Goal: Task Accomplishment & Management: Manage account settings

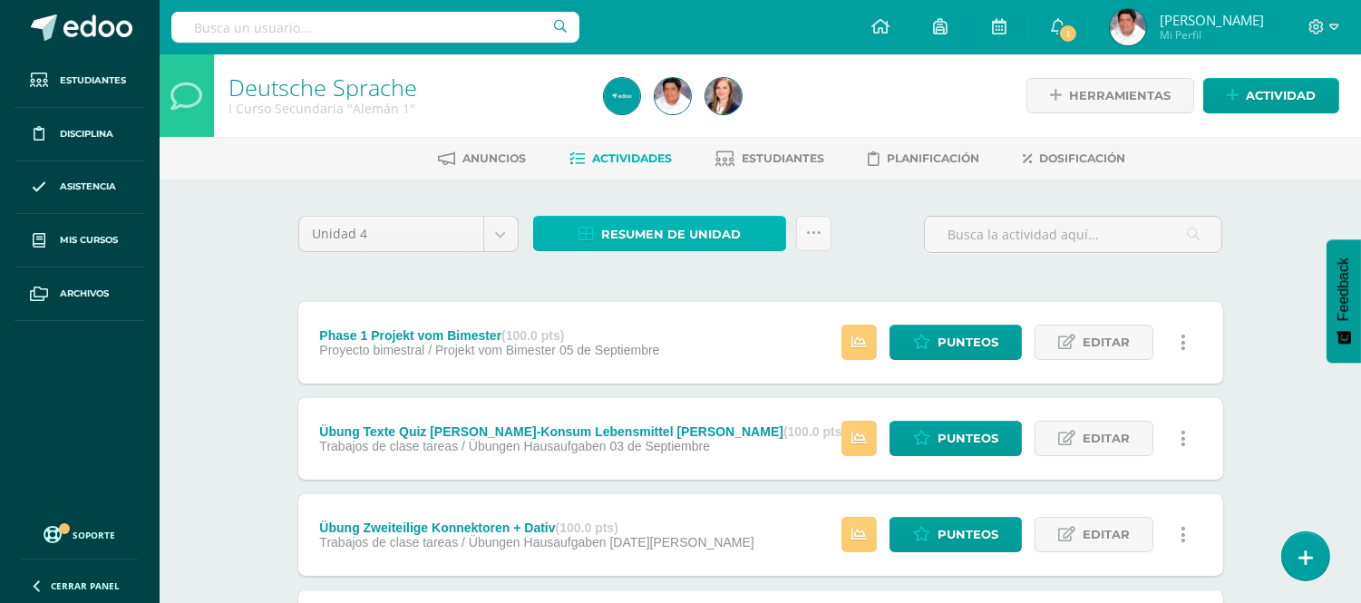
click at [684, 228] on span "Resumen de unidad" at bounding box center [671, 235] width 140 height 34
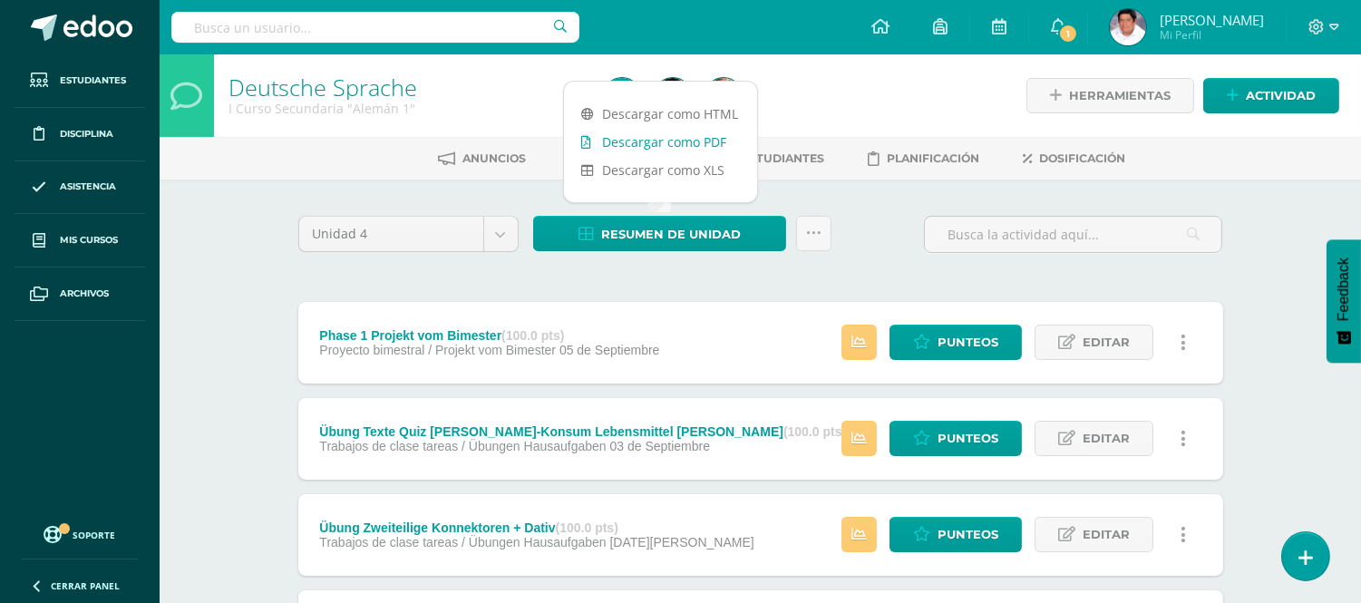
click at [627, 147] on link "Descargar como PDF" at bounding box center [660, 142] width 193 height 28
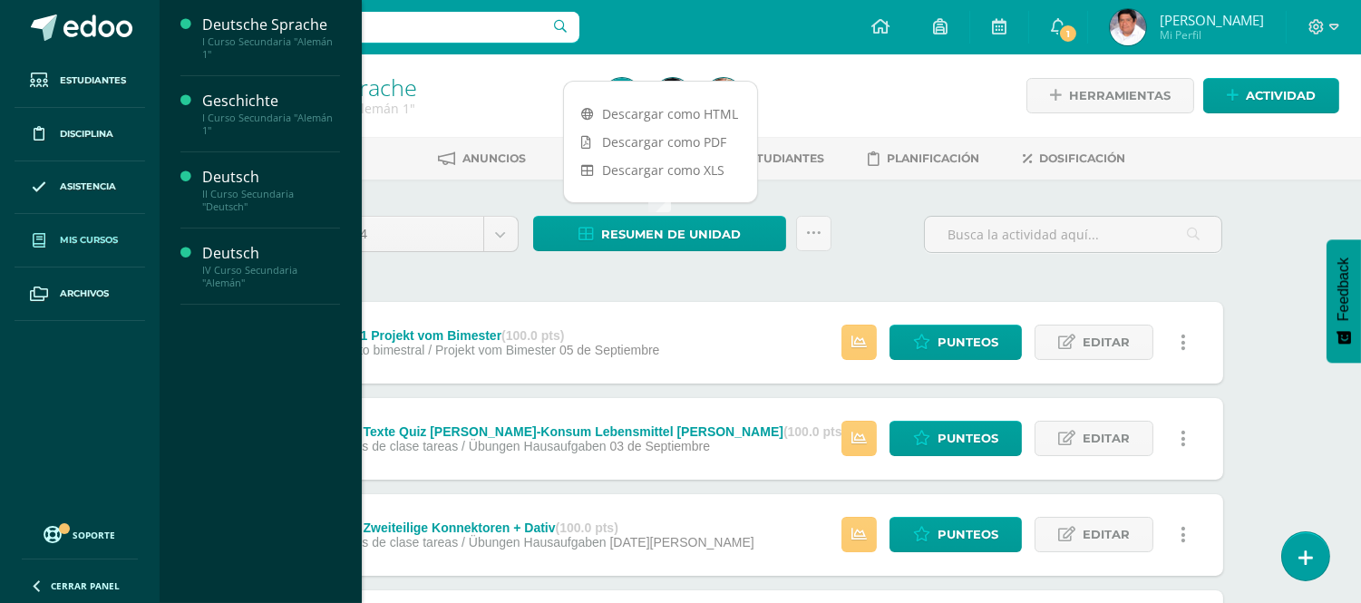
click at [80, 239] on span "Mis cursos" at bounding box center [89, 240] width 58 height 15
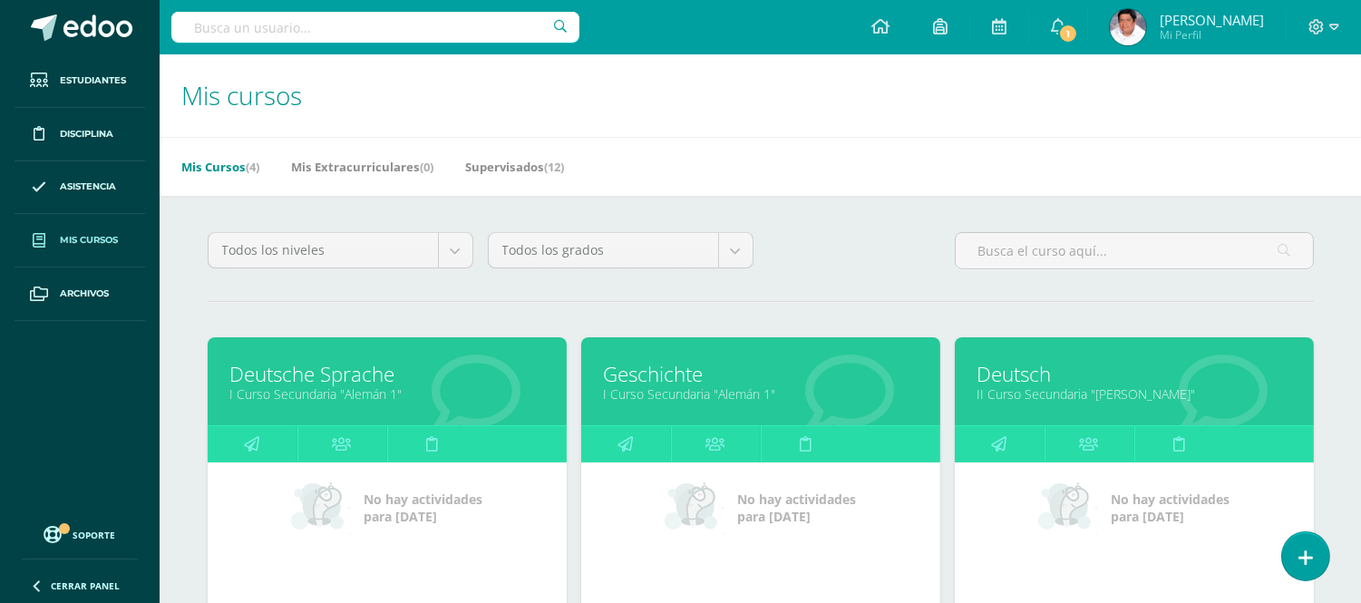
click at [644, 373] on link "Geschichte" at bounding box center [761, 374] width 314 height 28
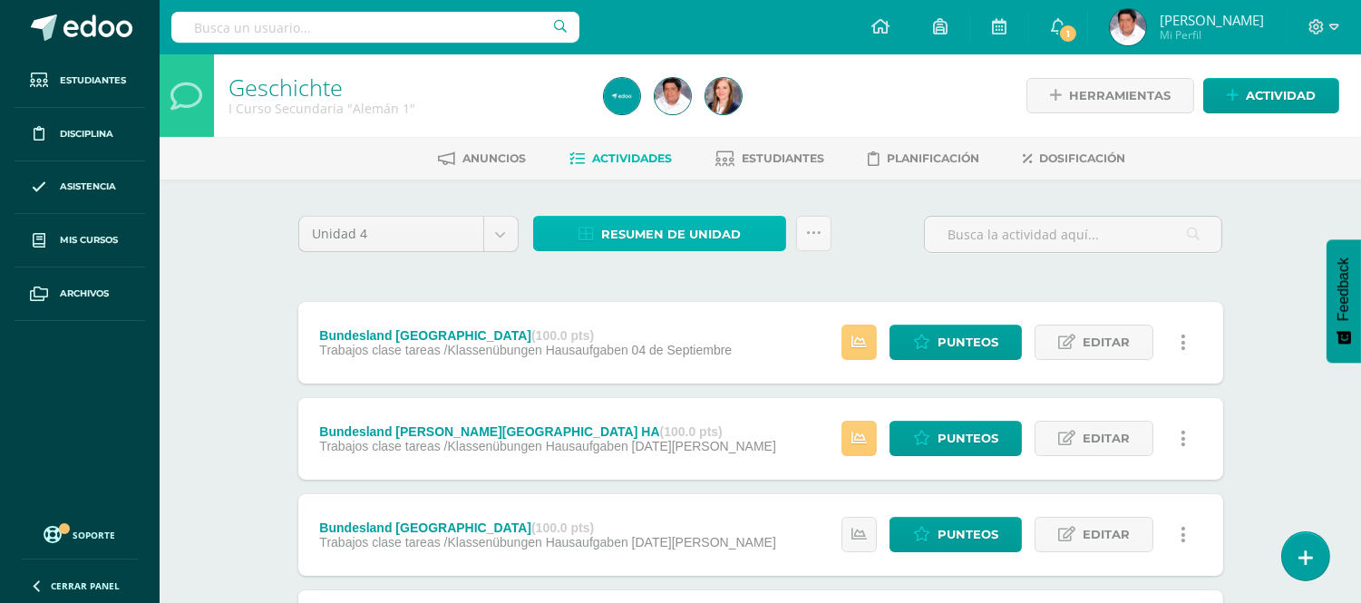
click at [681, 219] on span "Resumen de unidad" at bounding box center [671, 235] width 140 height 34
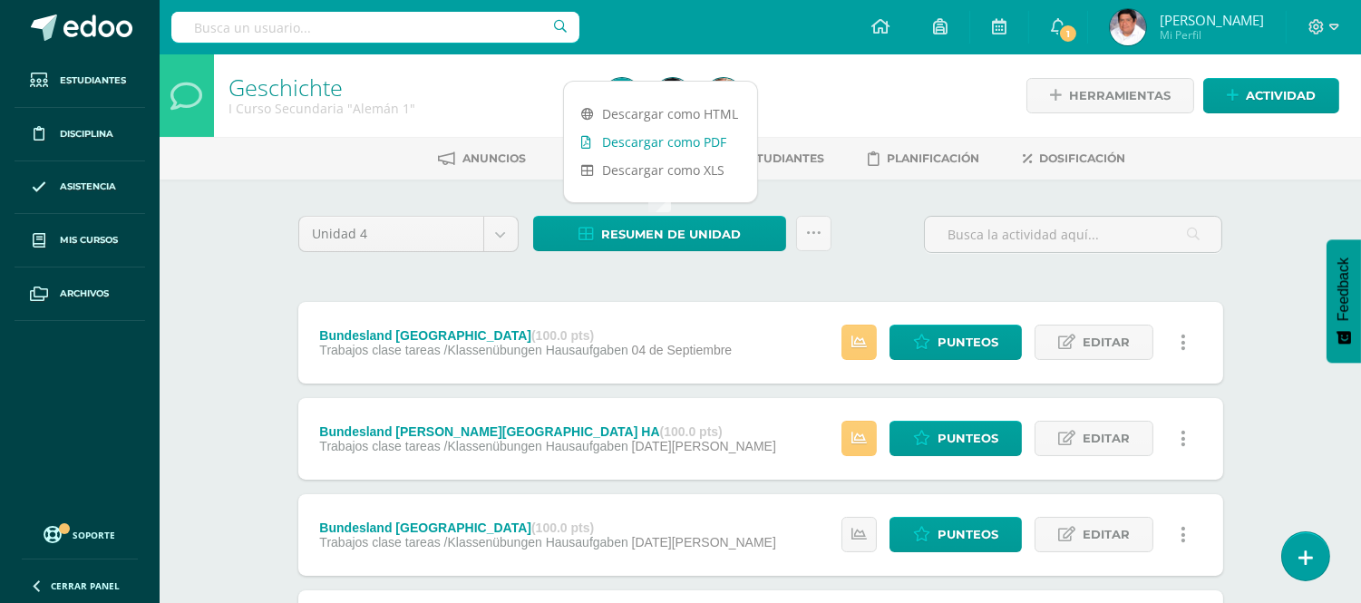
click at [641, 138] on link "Descargar como PDF" at bounding box center [660, 142] width 193 height 28
click at [992, 437] on span "Punteos" at bounding box center [967, 439] width 61 height 34
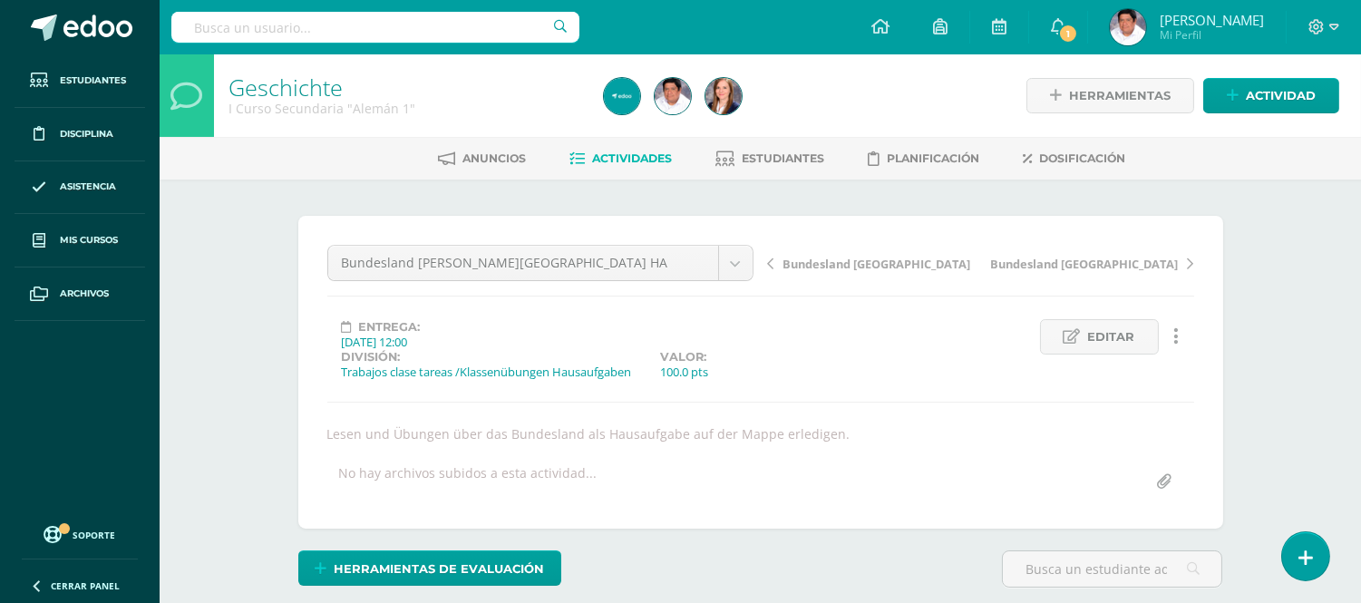
click at [618, 152] on span "Actividades" at bounding box center [633, 158] width 80 height 14
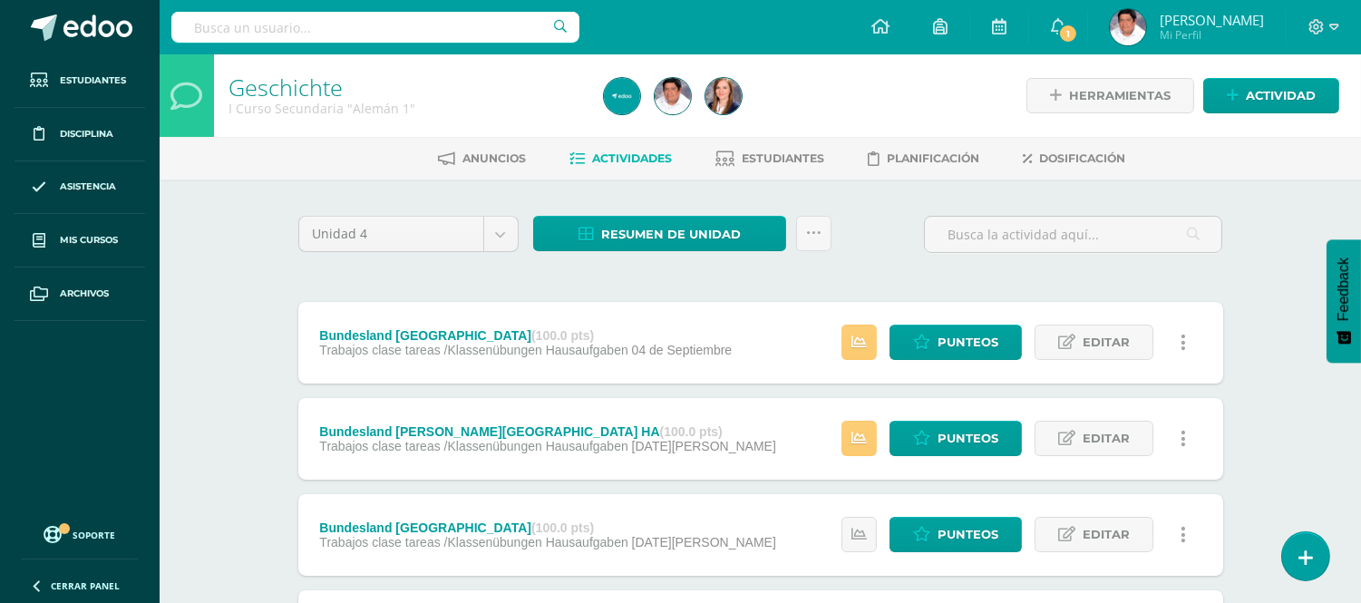
scroll to position [101, 0]
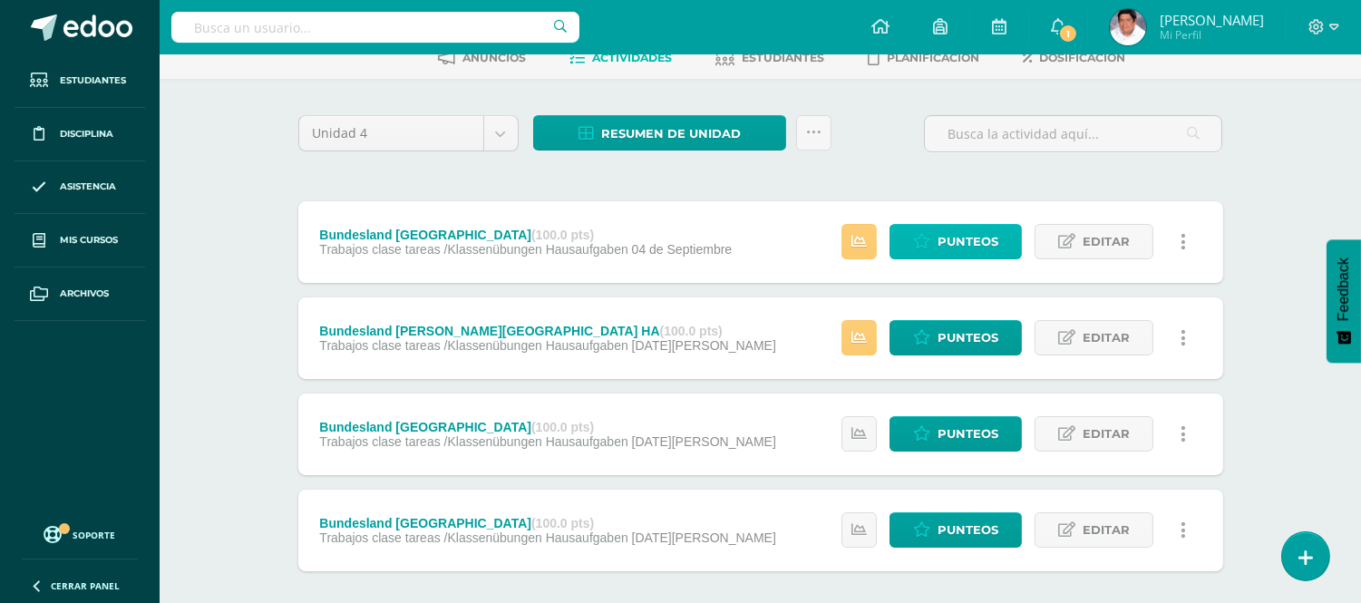
click at [939, 236] on span "Punteos" at bounding box center [967, 242] width 61 height 34
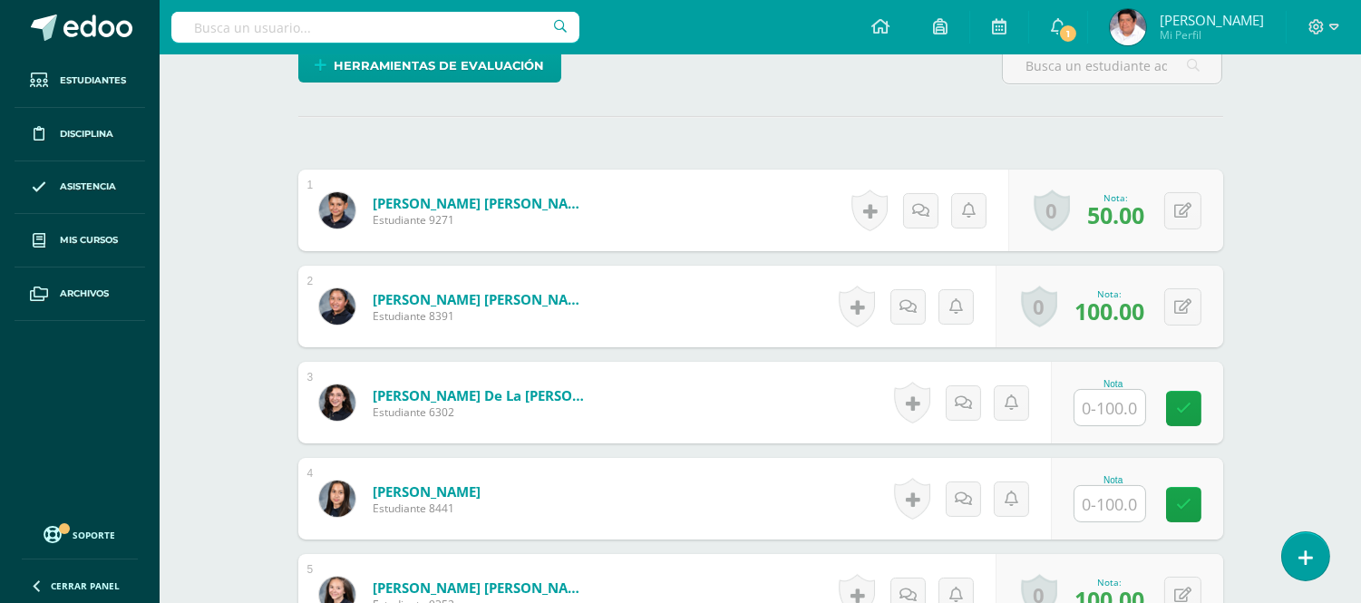
scroll to position [504, 0]
click at [1093, 410] on input "text" at bounding box center [1109, 406] width 71 height 35
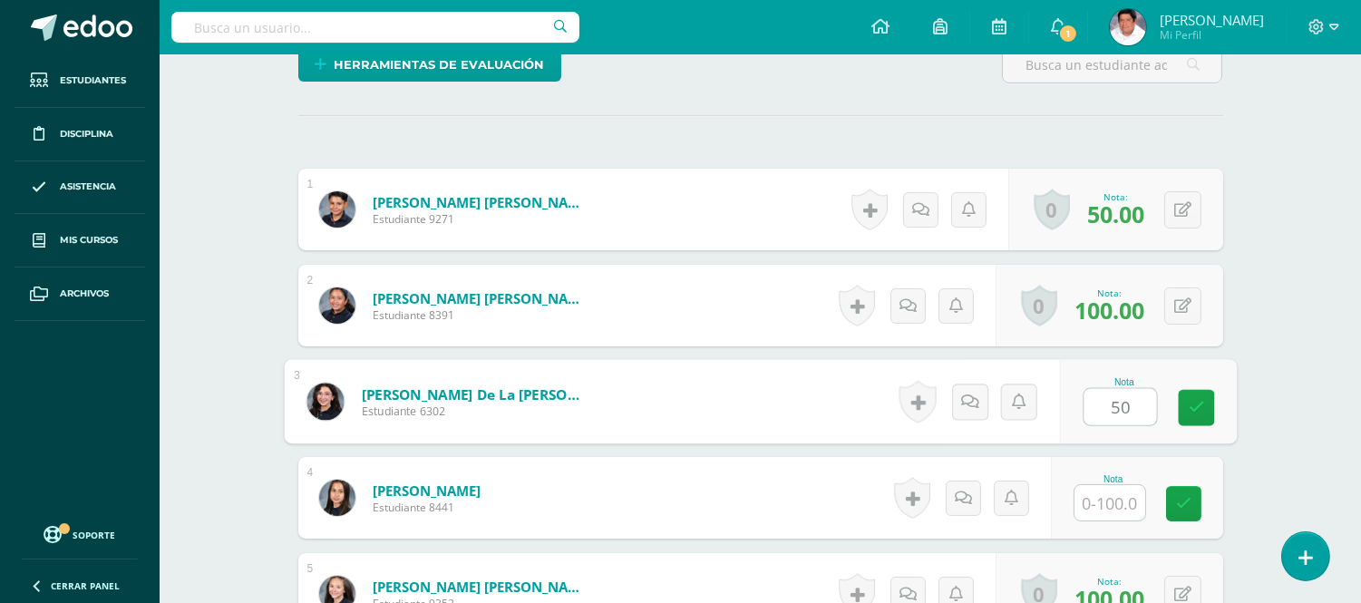
type input "5"
type input "15"
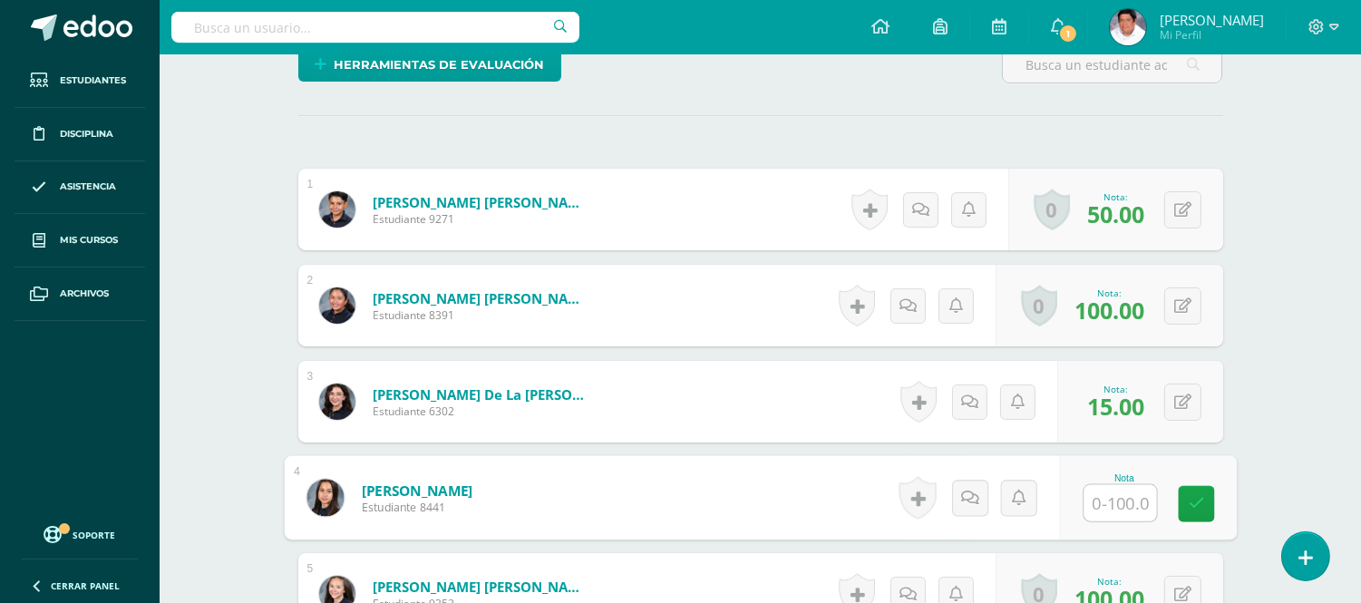
click at [1118, 508] on input "text" at bounding box center [1119, 503] width 73 height 36
type input "15"
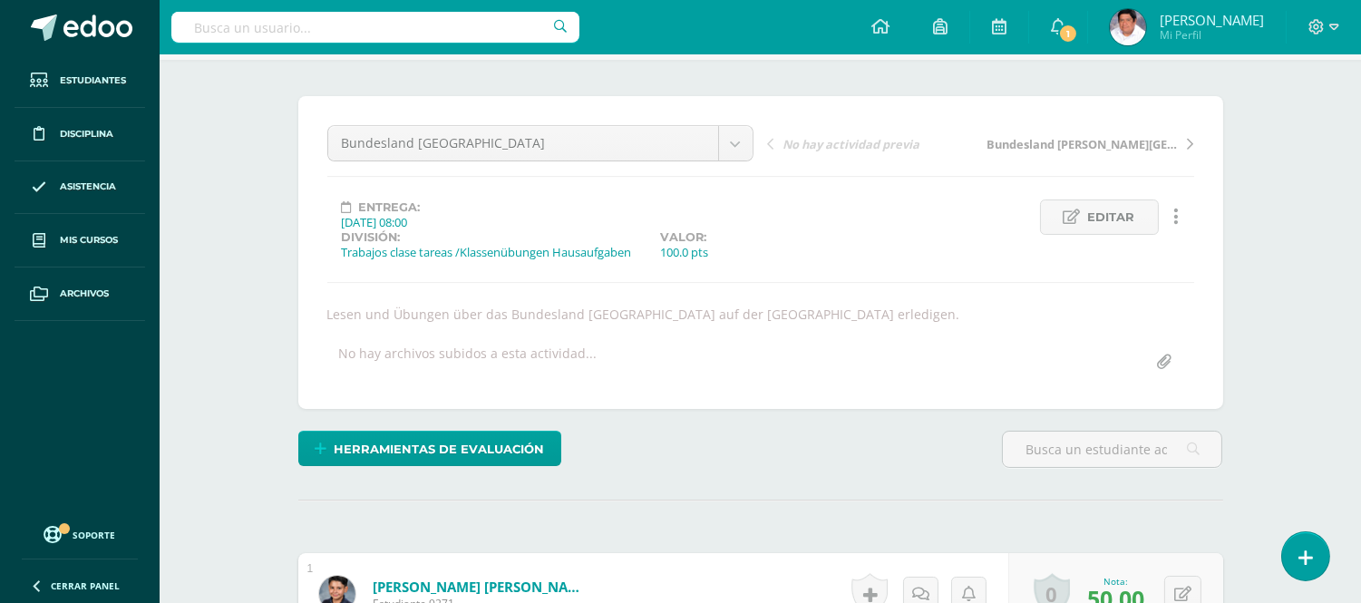
scroll to position [0, 0]
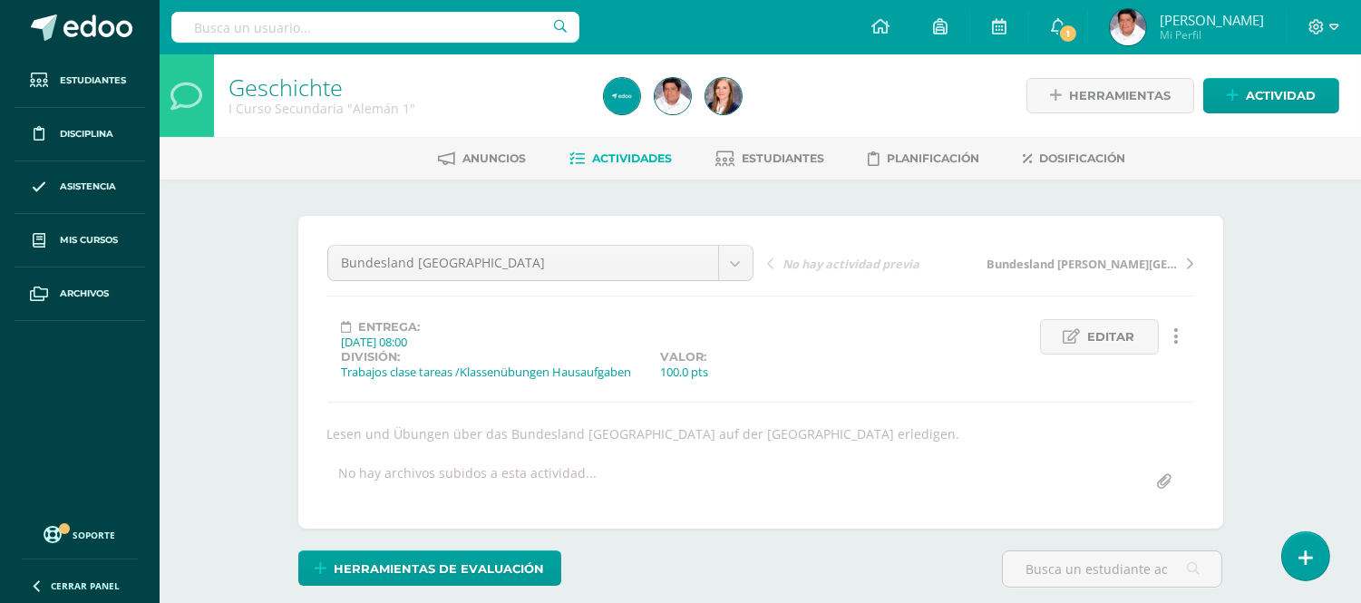
click at [613, 174] on div "Anuncios Actividades Estudiantes Planificación Dosificación" at bounding box center [782, 158] width 1245 height 43
click at [619, 152] on span "Actividades" at bounding box center [633, 158] width 80 height 14
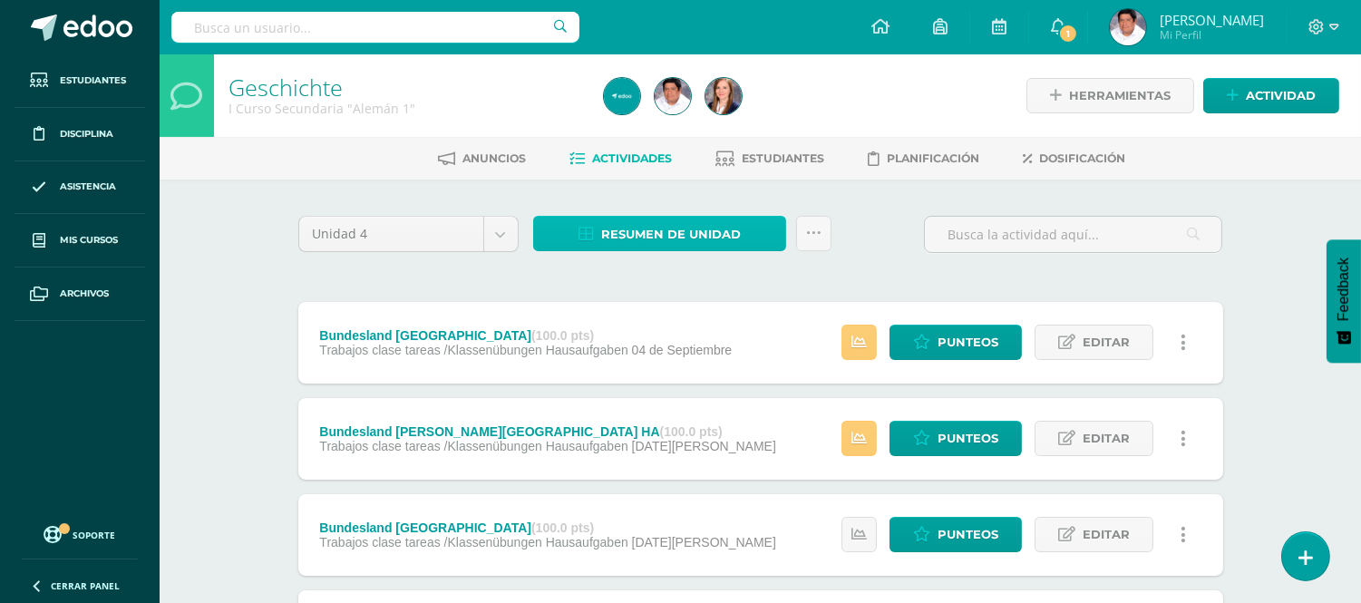
click at [656, 231] on span "Resumen de unidad" at bounding box center [671, 235] width 140 height 34
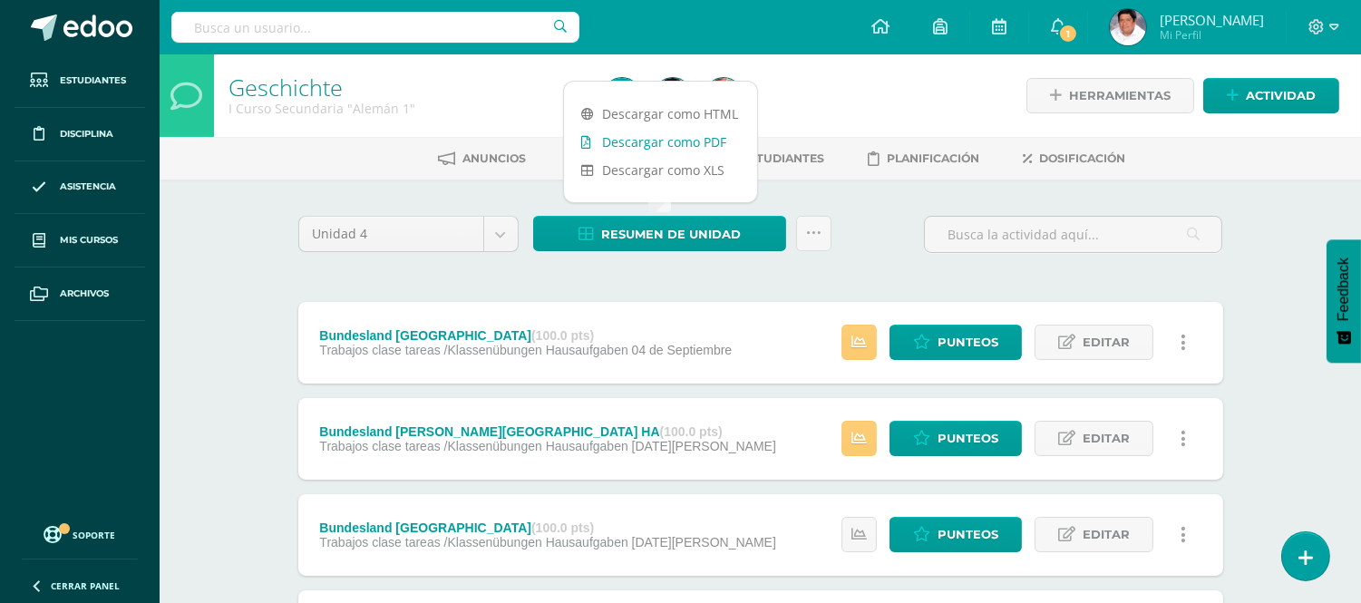
click at [624, 131] on link "Descargar como PDF" at bounding box center [660, 142] width 193 height 28
click at [868, 236] on div "Unidad 4 Unidad 1 Unidad 2 Unidad 3 Unidad 4 Resumen de unidad Subir actividade…" at bounding box center [760, 242] width 939 height 52
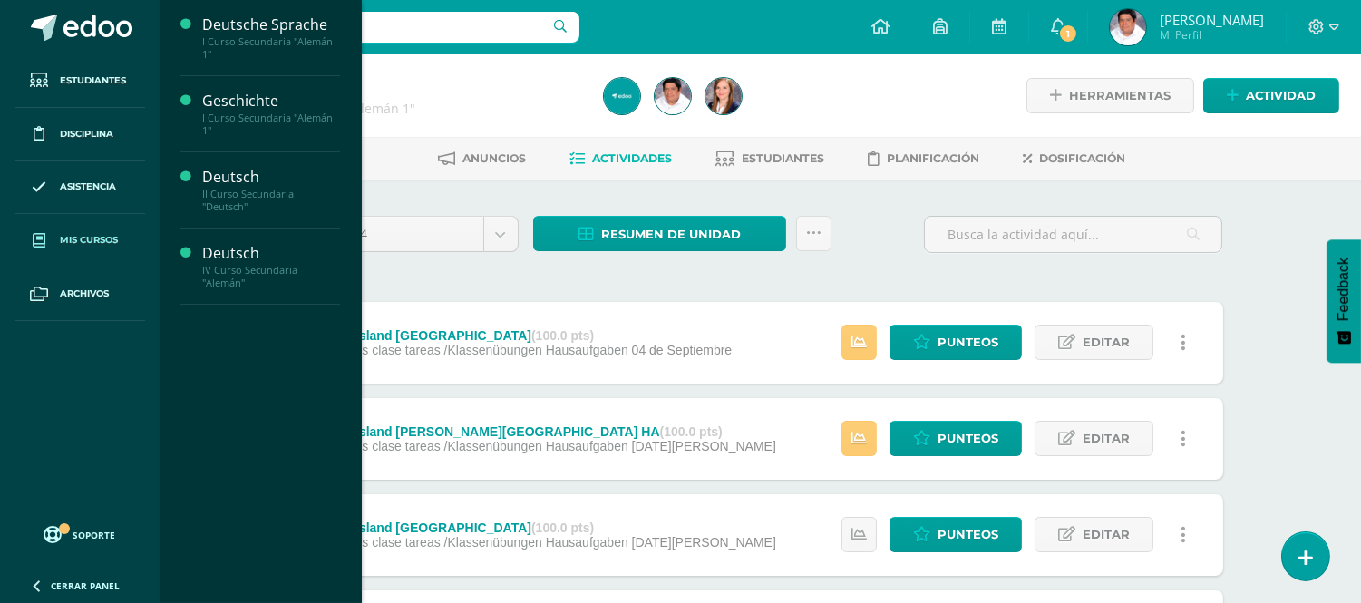
click at [78, 243] on span "Mis cursos" at bounding box center [89, 240] width 58 height 15
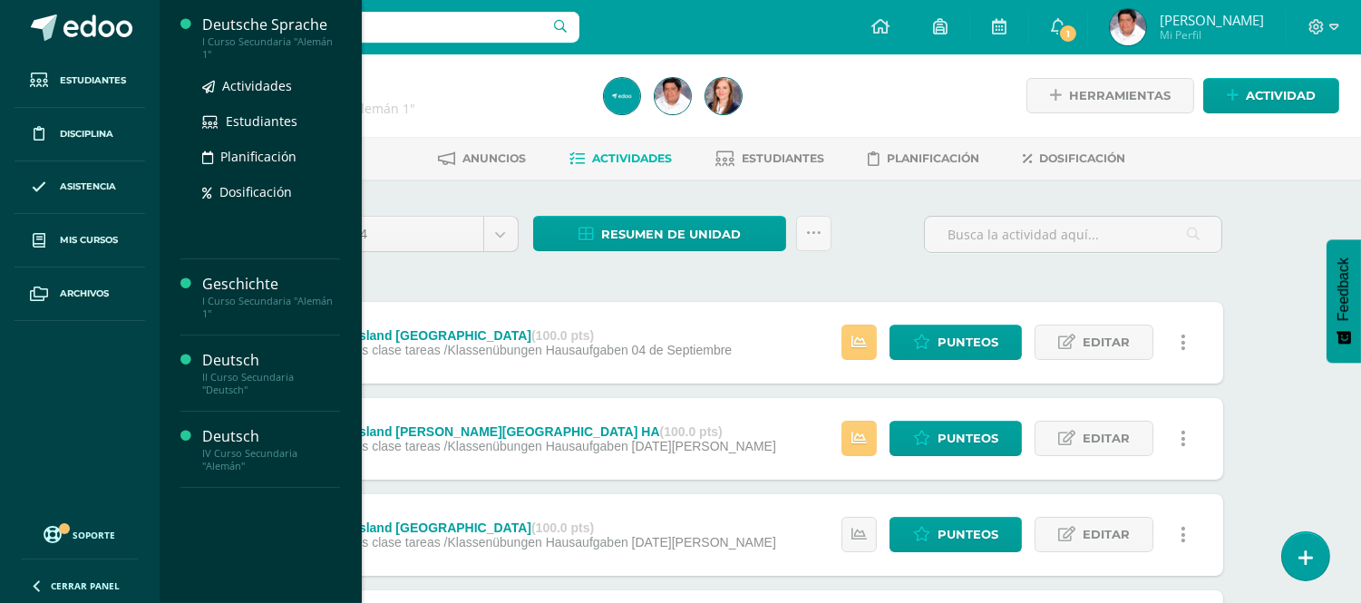
click at [246, 37] on div "I Curso Secundaria "Alemán 1"" at bounding box center [271, 47] width 138 height 25
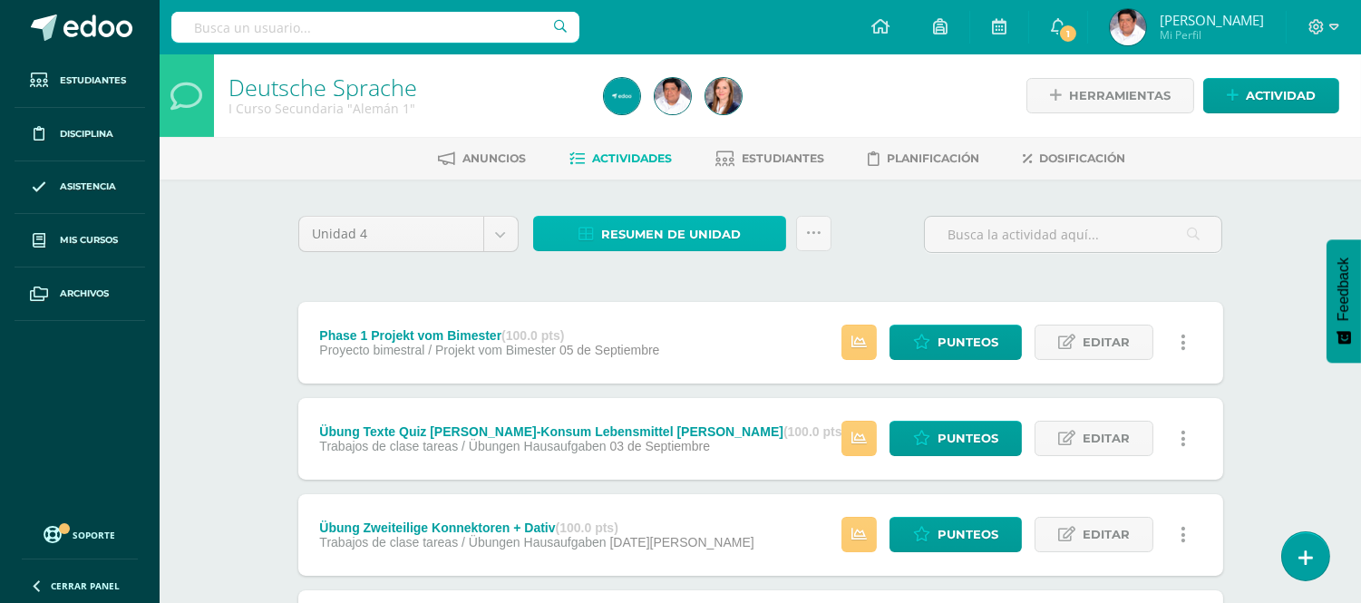
click at [650, 230] on span "Resumen de unidad" at bounding box center [671, 235] width 140 height 34
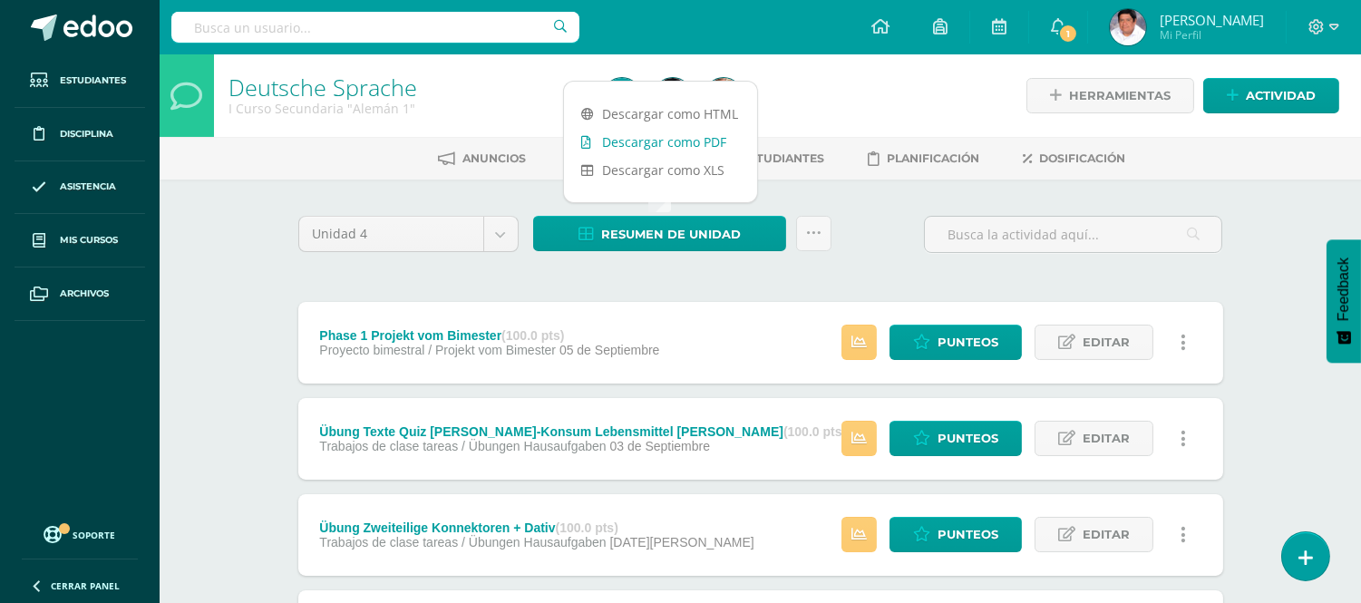
click at [629, 140] on link "Descargar como PDF" at bounding box center [660, 142] width 193 height 28
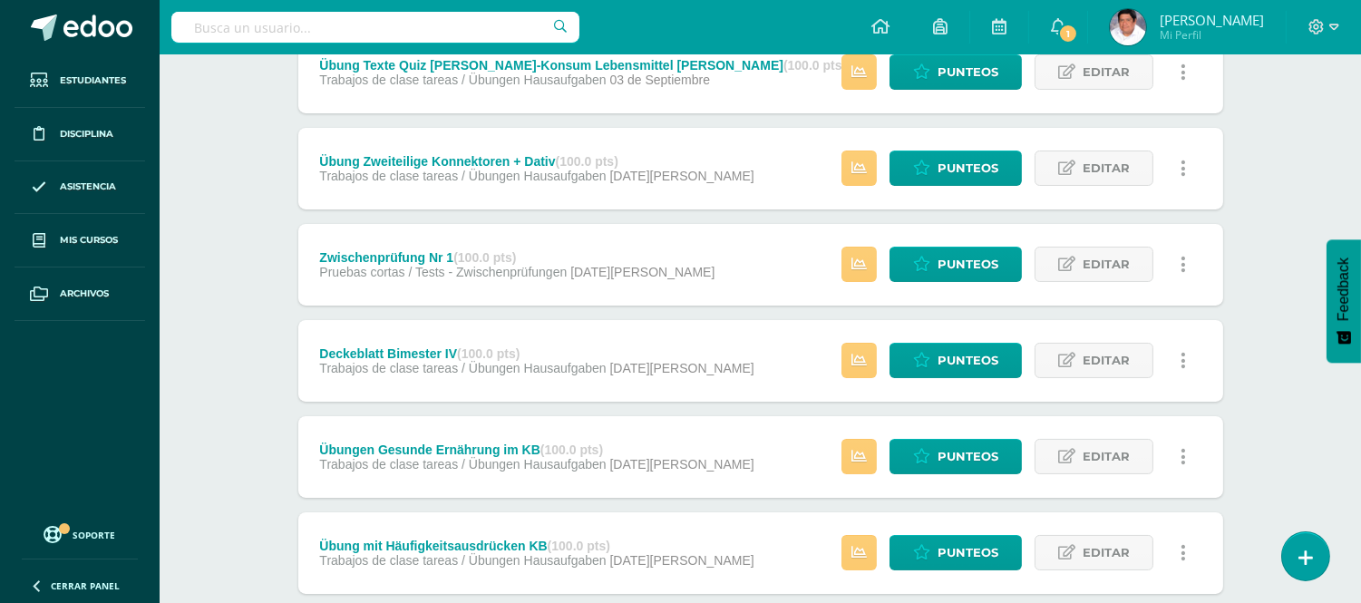
scroll to position [403, 0]
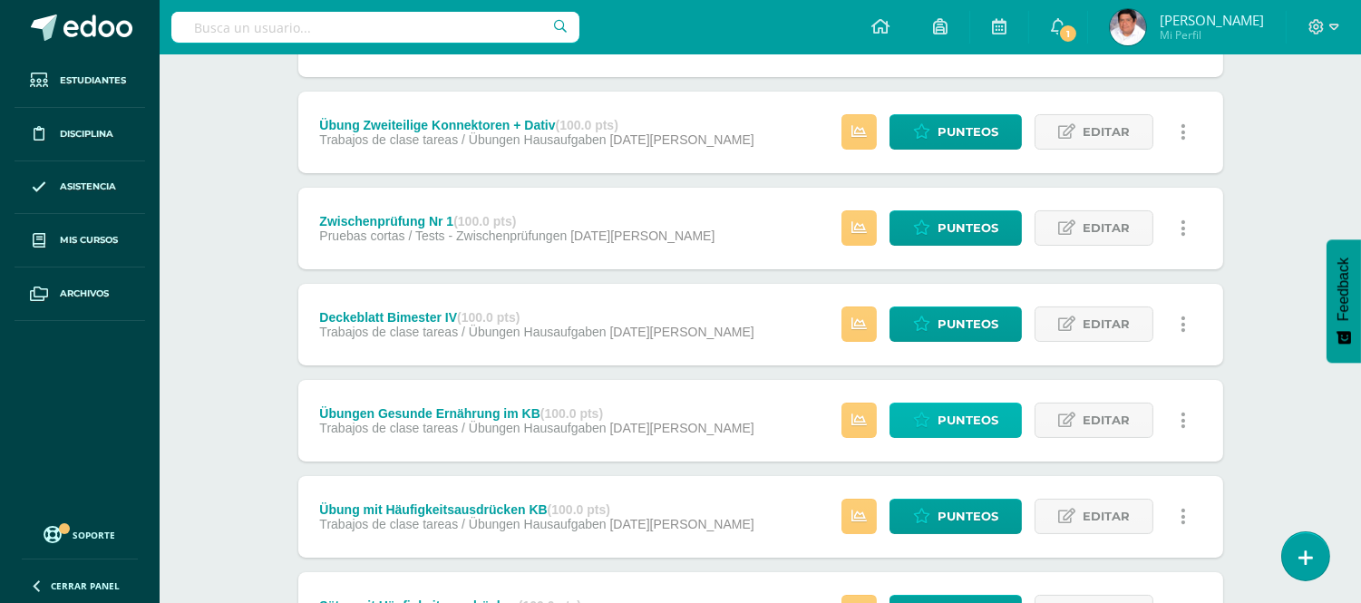
click at [937, 429] on span "Punteos" at bounding box center [967, 420] width 61 height 34
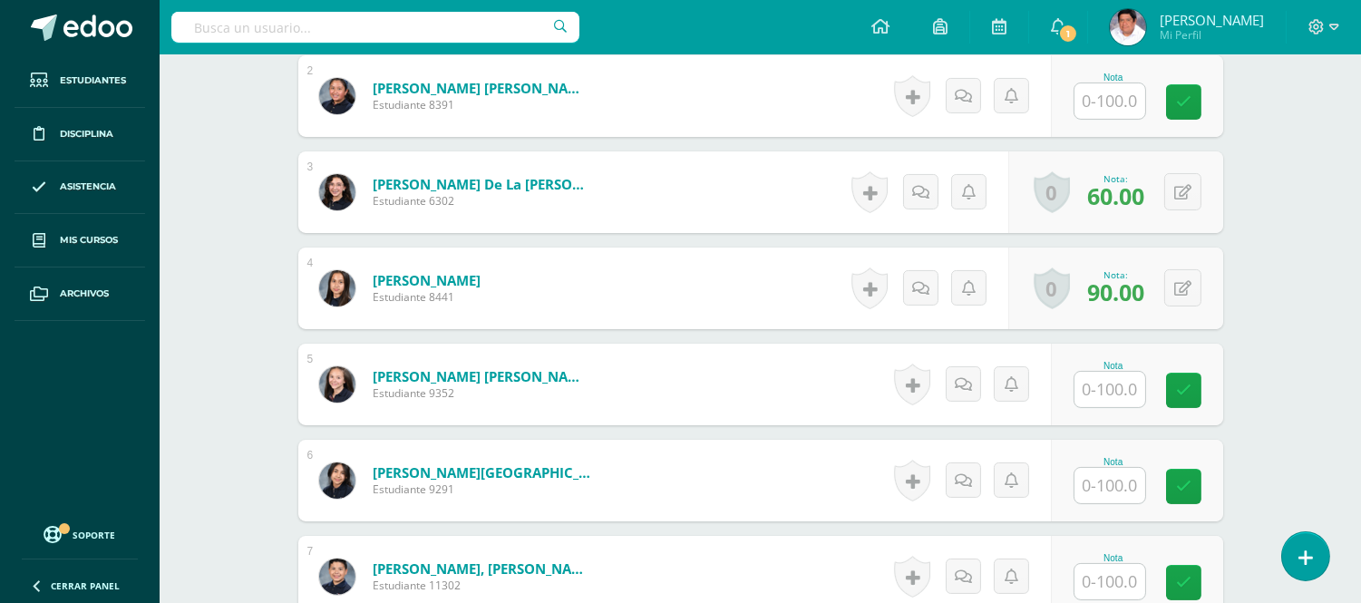
scroll to position [807, 0]
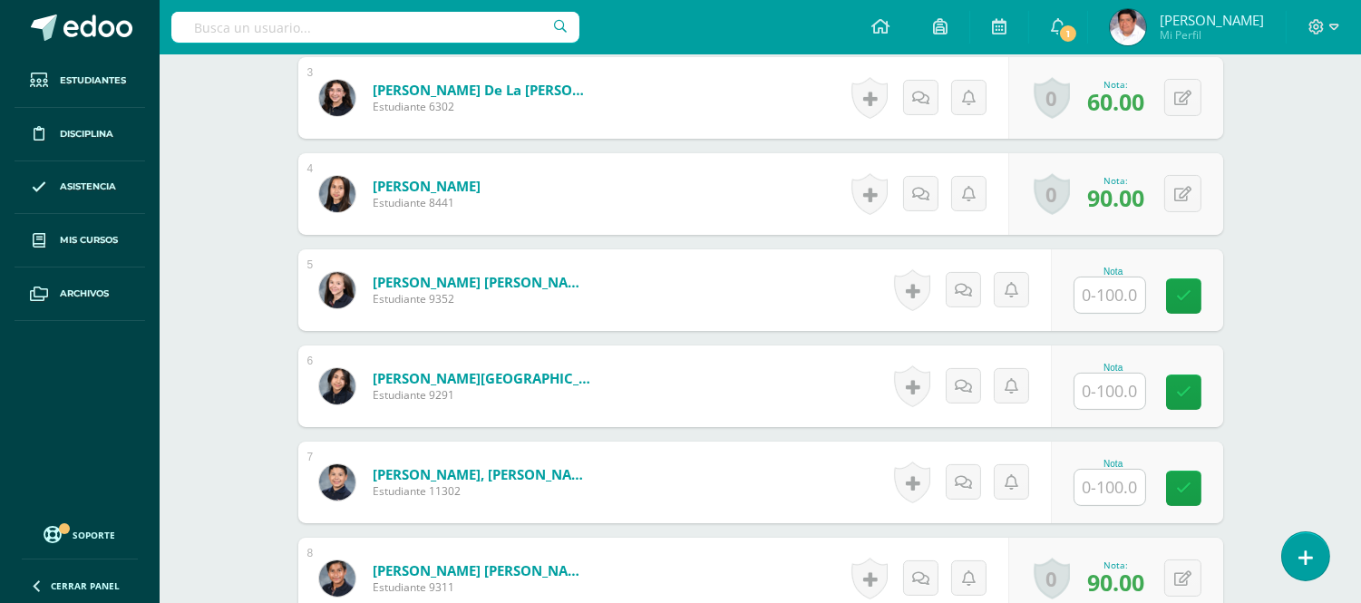
click at [1120, 296] on input "text" at bounding box center [1109, 294] width 71 height 35
type input "100"
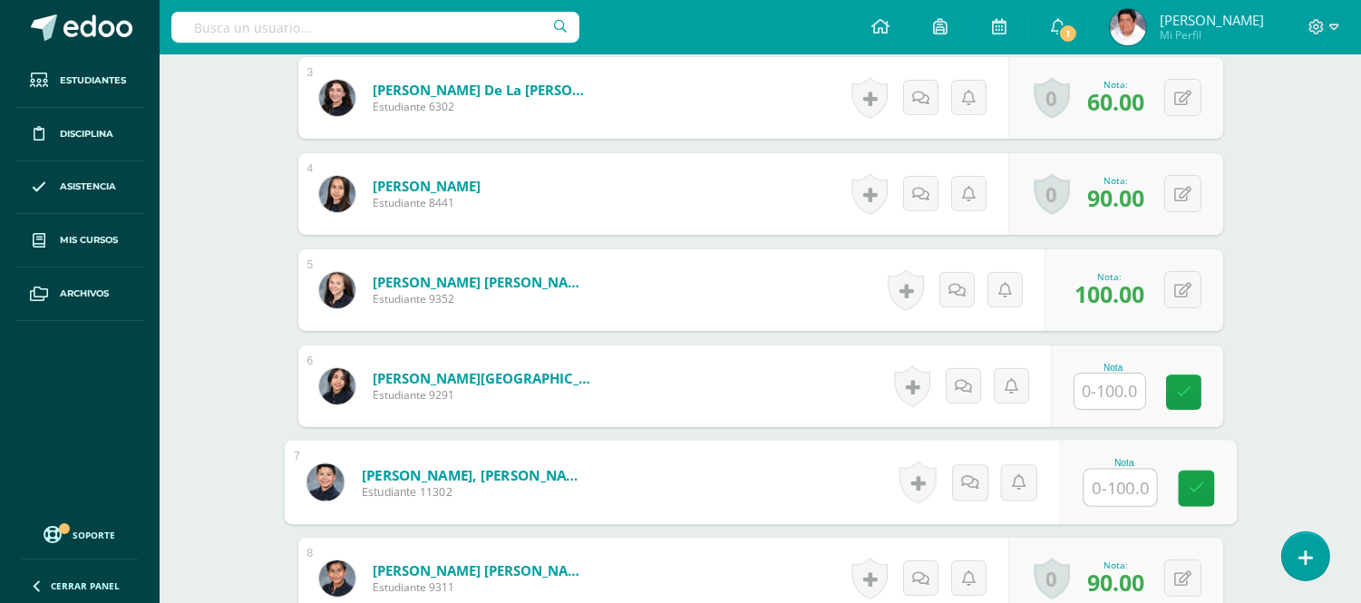
click at [1103, 490] on input "text" at bounding box center [1119, 488] width 73 height 36
type input "60"
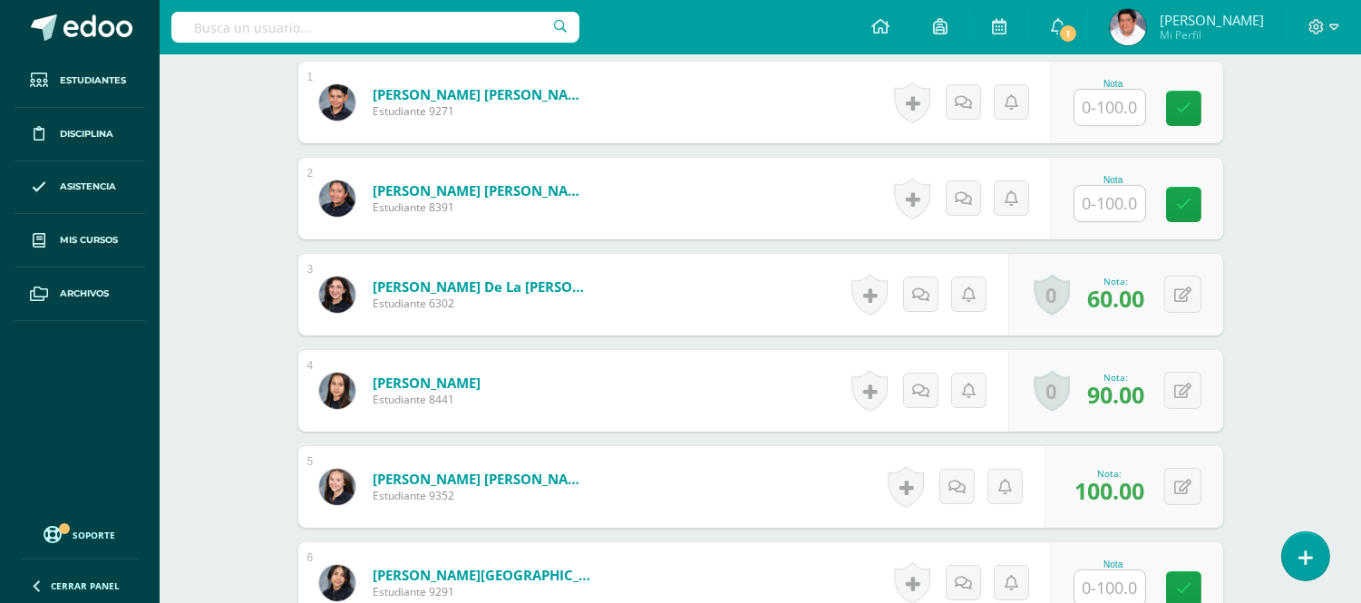
scroll to position [605, 0]
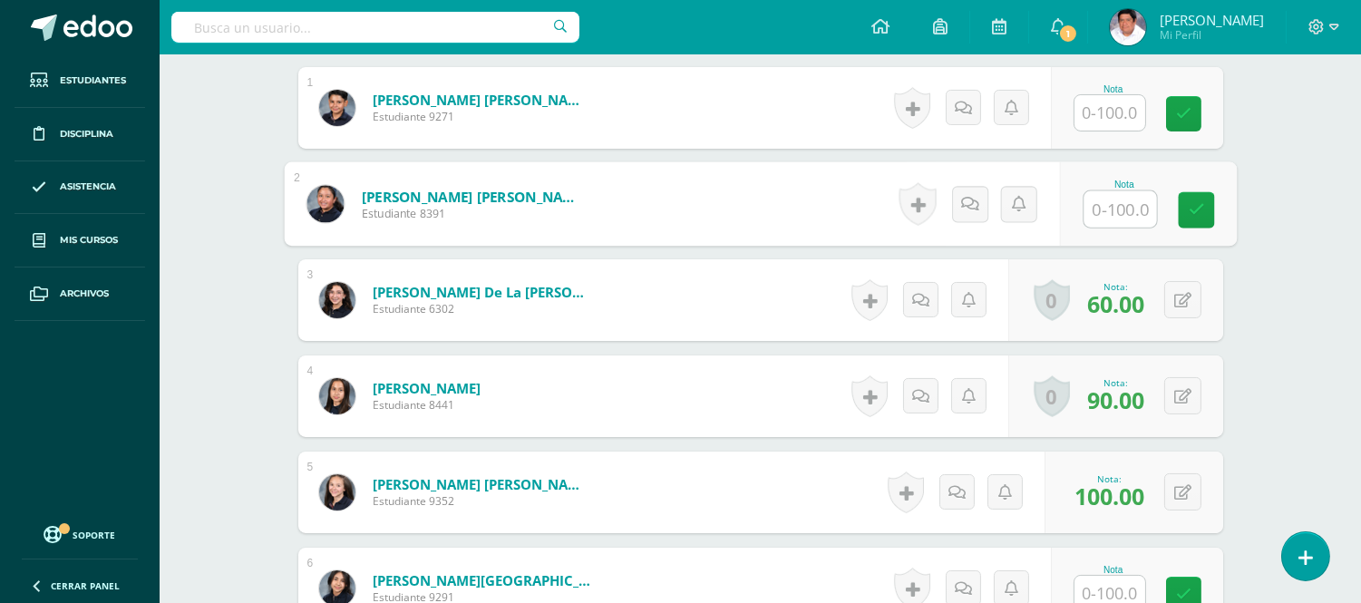
click at [1101, 207] on input "text" at bounding box center [1119, 209] width 73 height 36
type input "50"
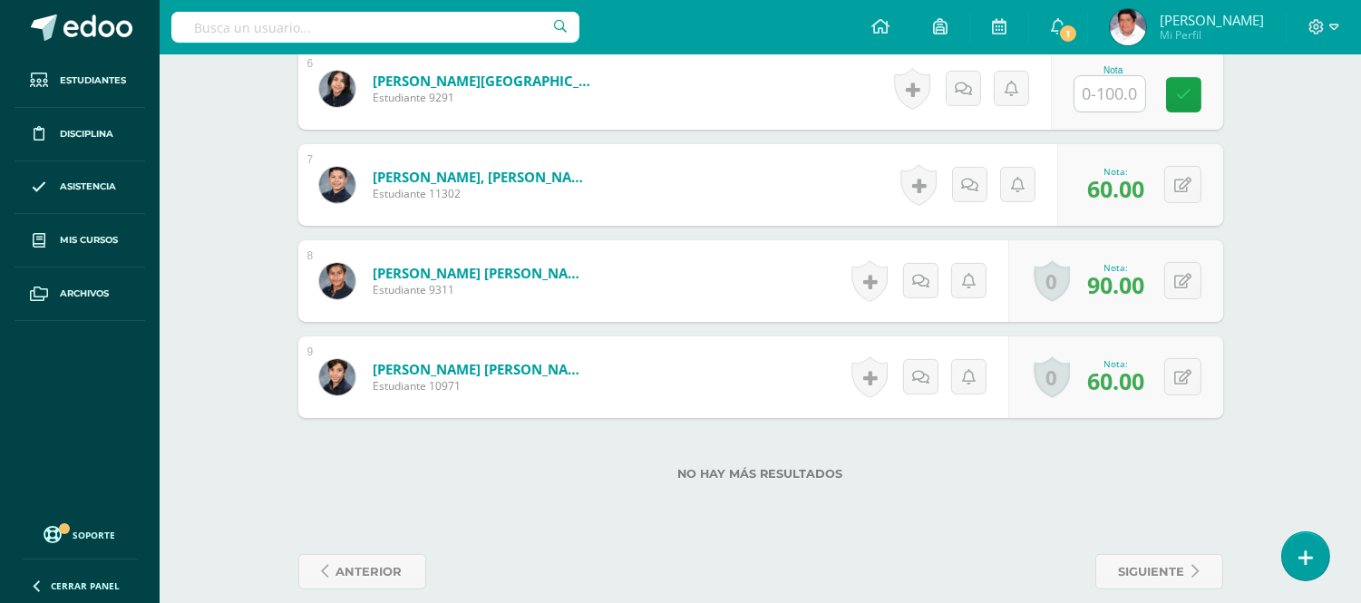
scroll to position [1109, 0]
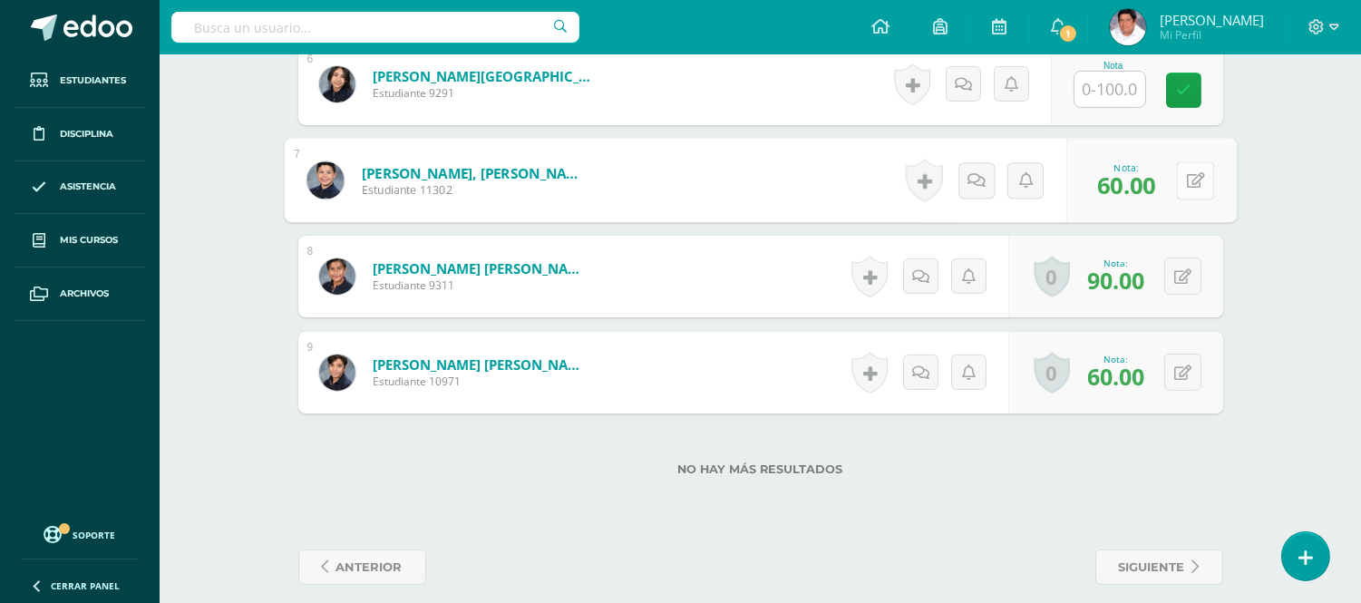
click at [1186, 179] on icon at bounding box center [1195, 179] width 18 height 15
type input "50"
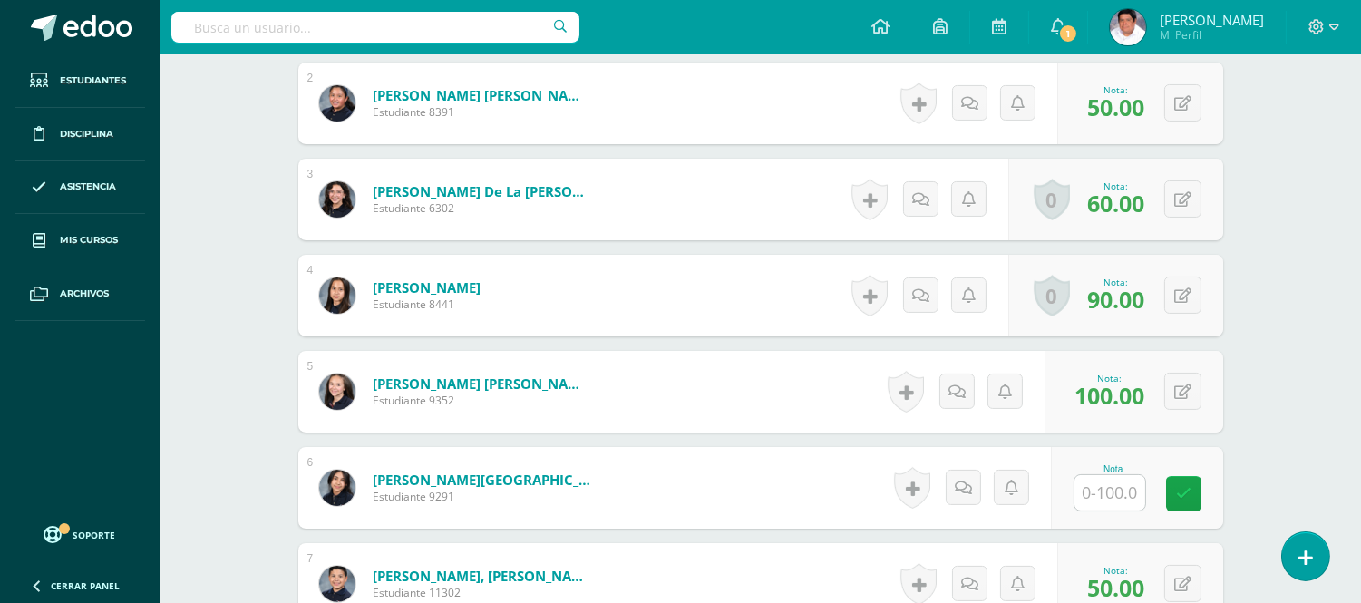
scroll to position [504, 0]
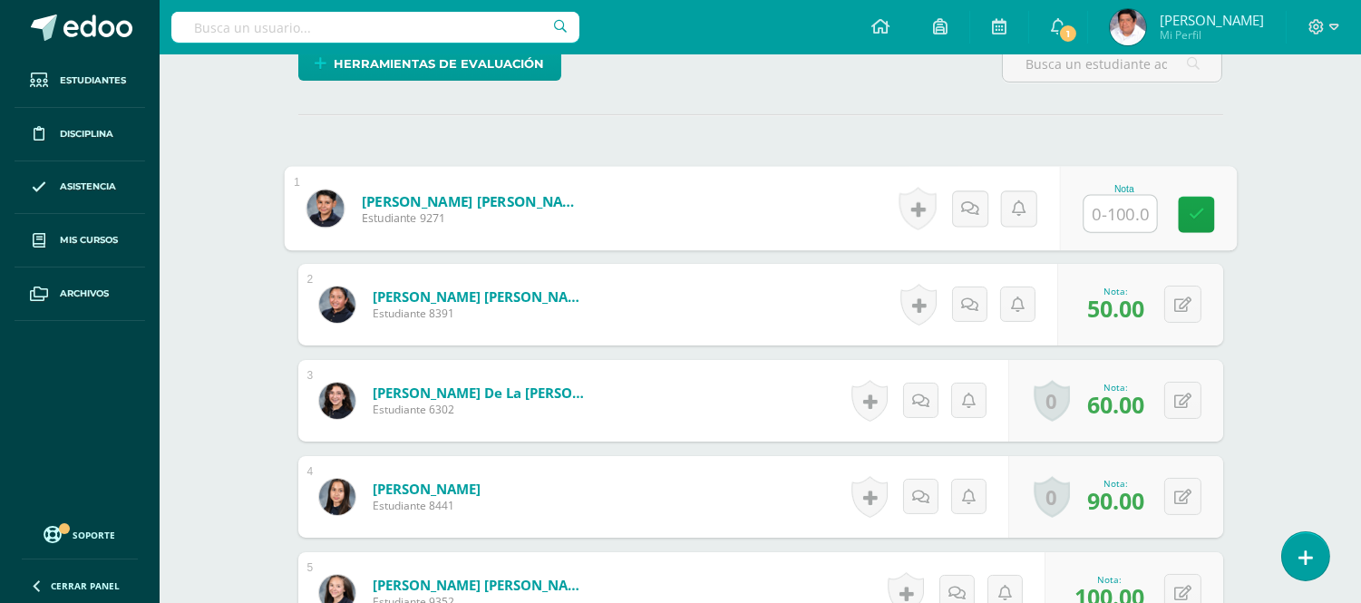
click at [1102, 211] on input "text" at bounding box center [1119, 214] width 73 height 36
type input "100"
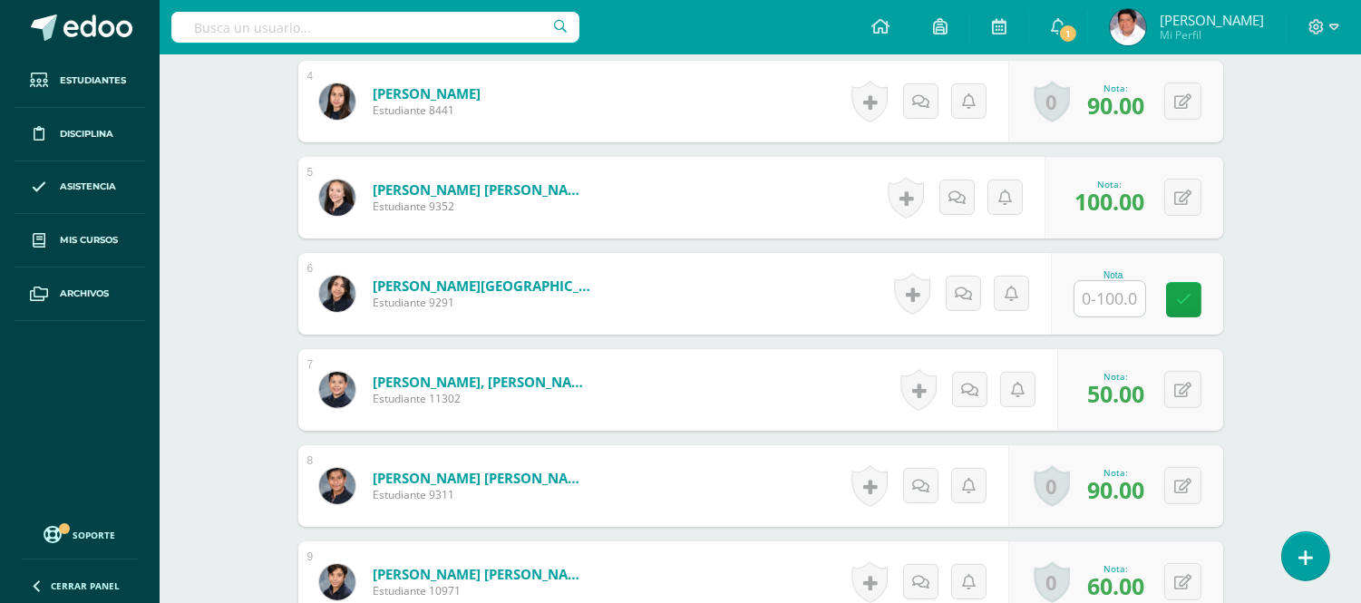
scroll to position [907, 0]
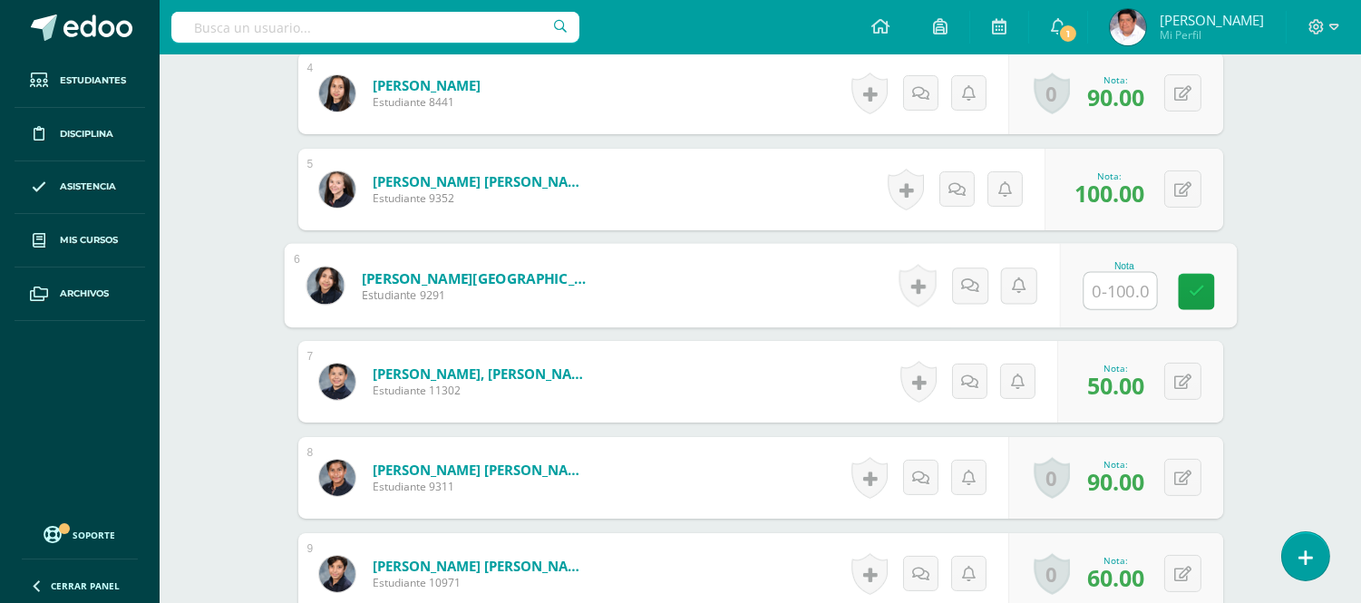
click at [1111, 294] on input "text" at bounding box center [1119, 291] width 73 height 36
type input "50"
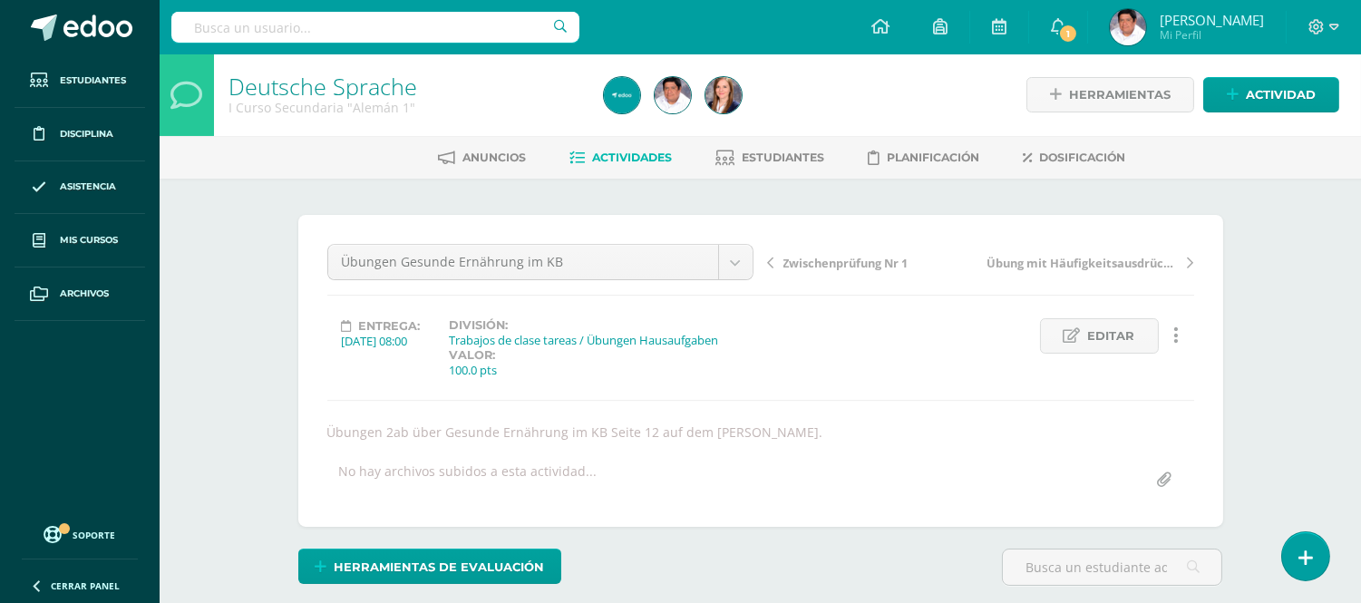
scroll to position [0, 0]
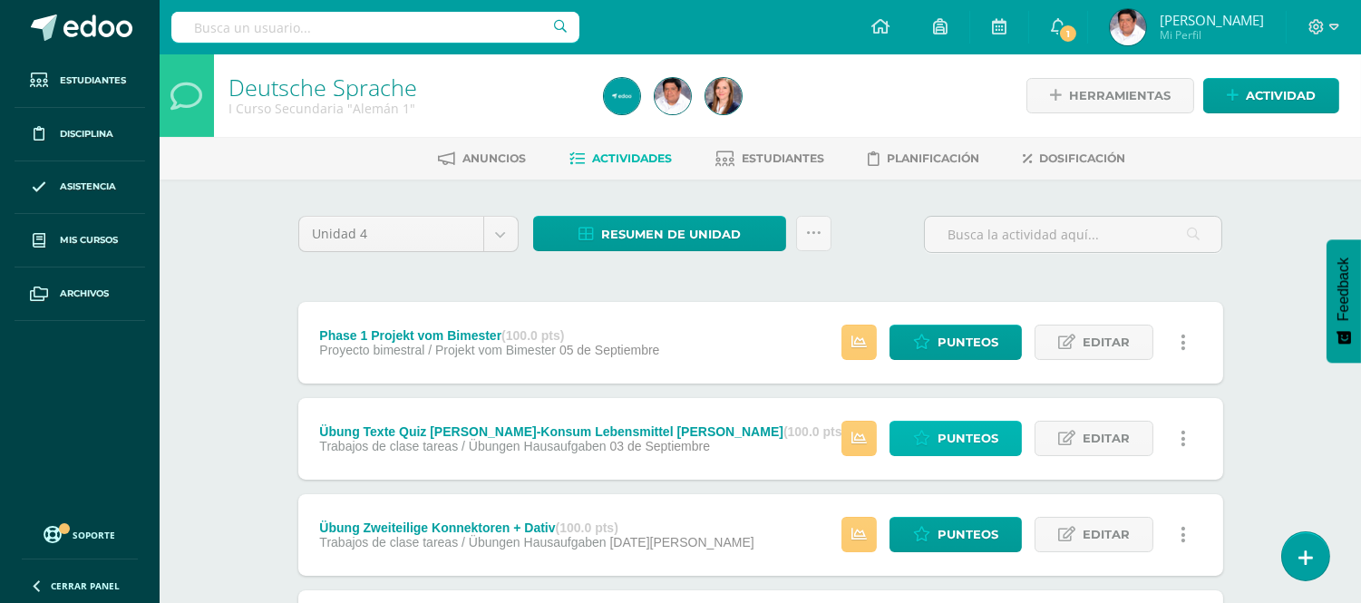
click at [948, 432] on span "Punteos" at bounding box center [967, 439] width 61 height 34
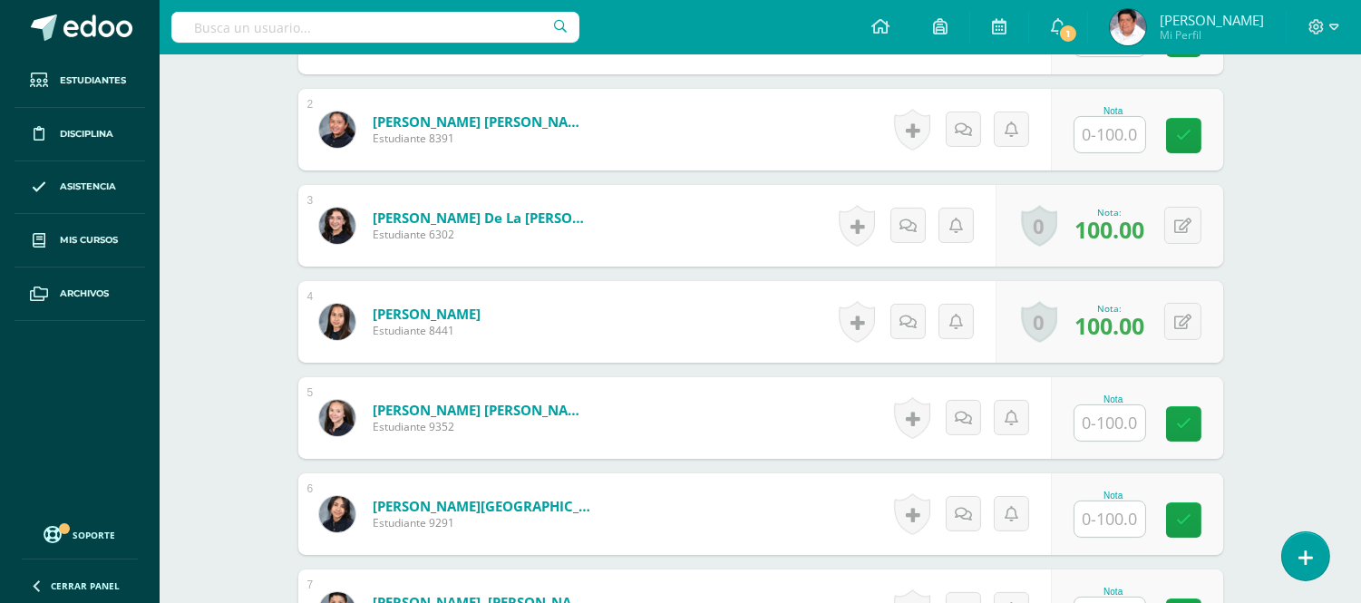
scroll to position [704, 0]
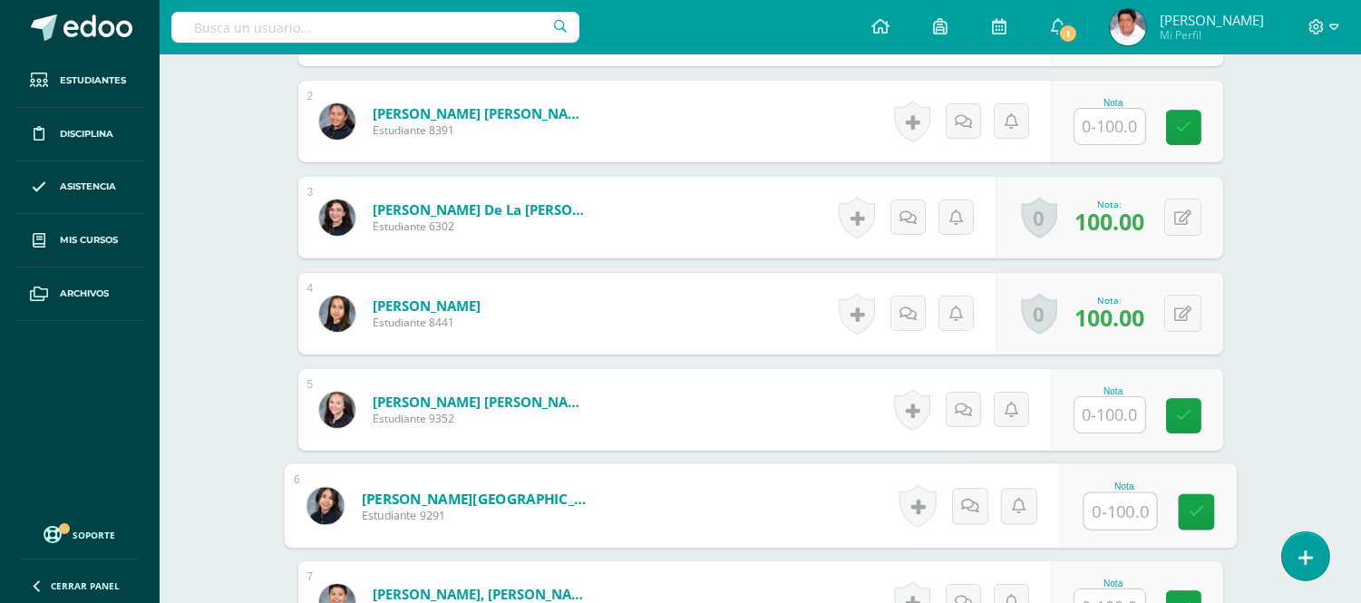
click at [1110, 494] on input "text" at bounding box center [1119, 511] width 73 height 36
type input "100"
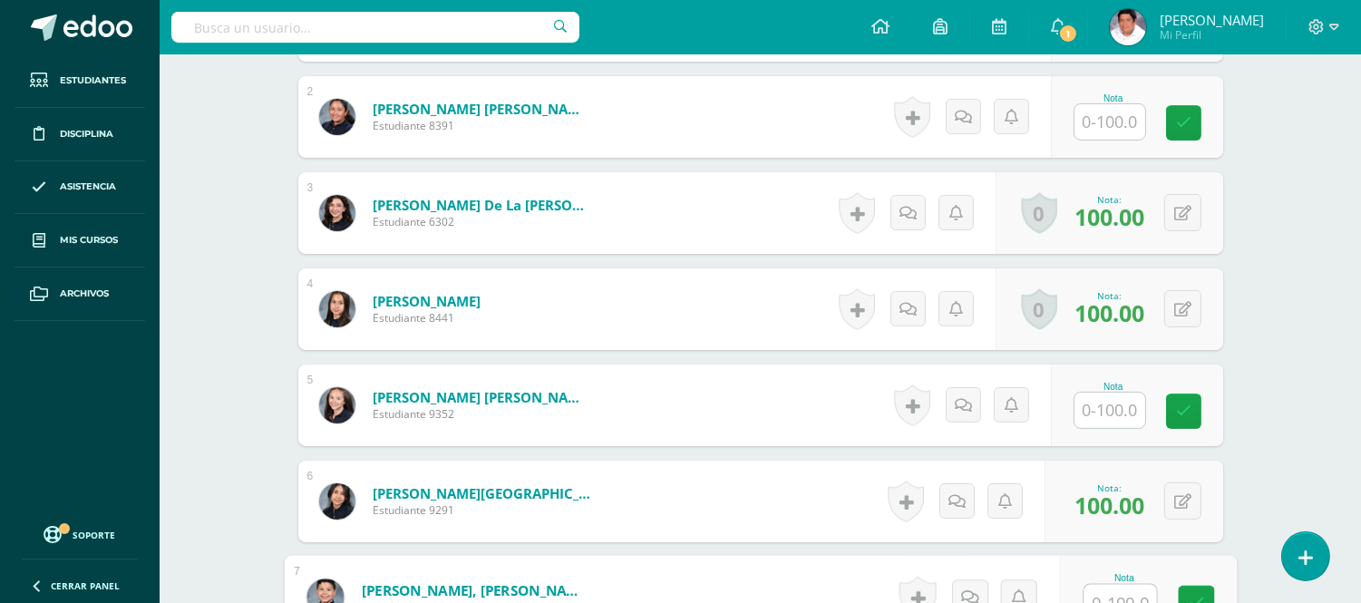
scroll to position [508, 0]
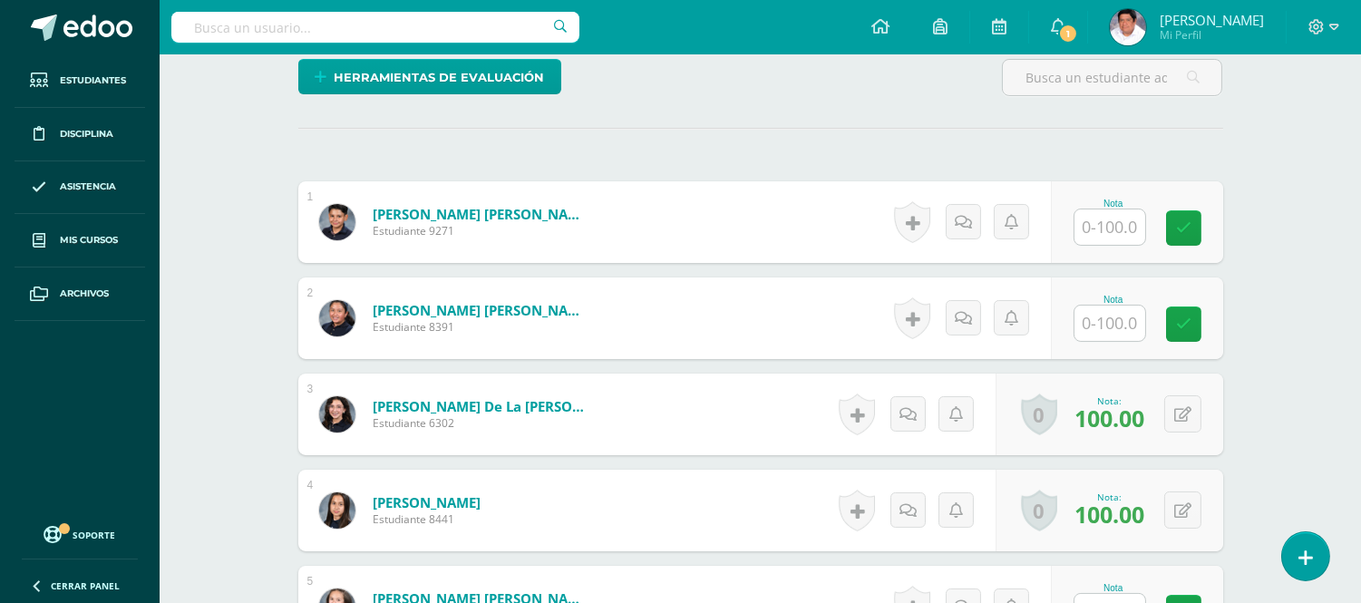
click at [1094, 209] on input "text" at bounding box center [1109, 226] width 71 height 35
type input "100"
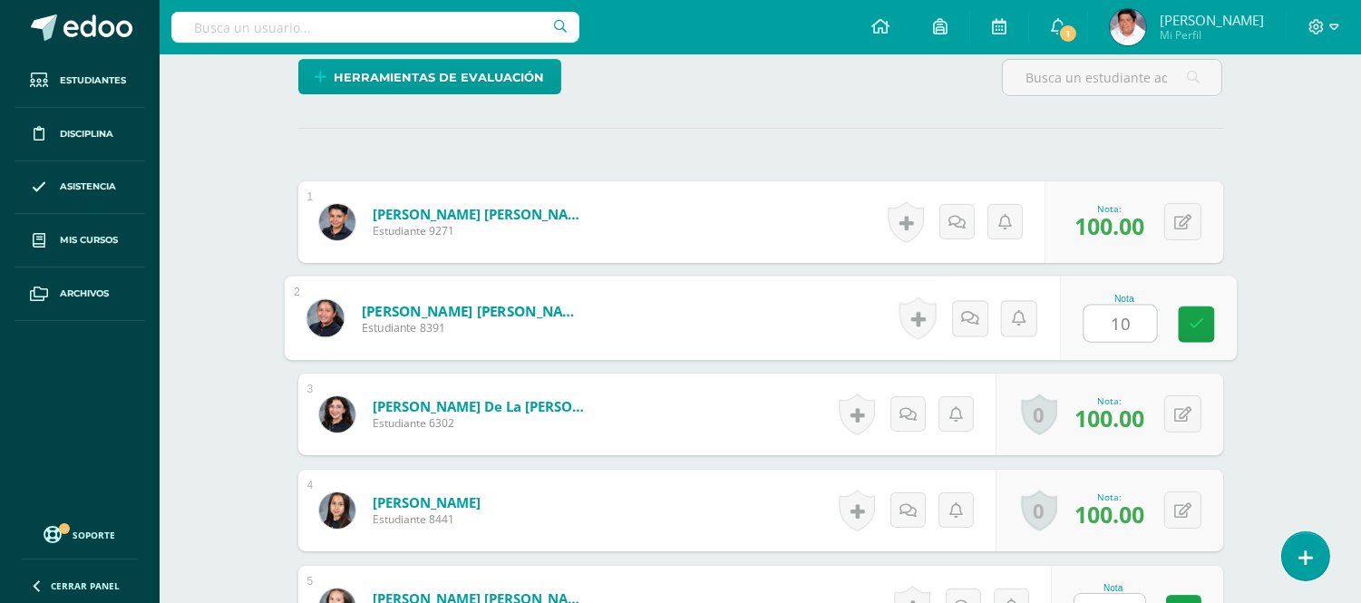
type input "100"
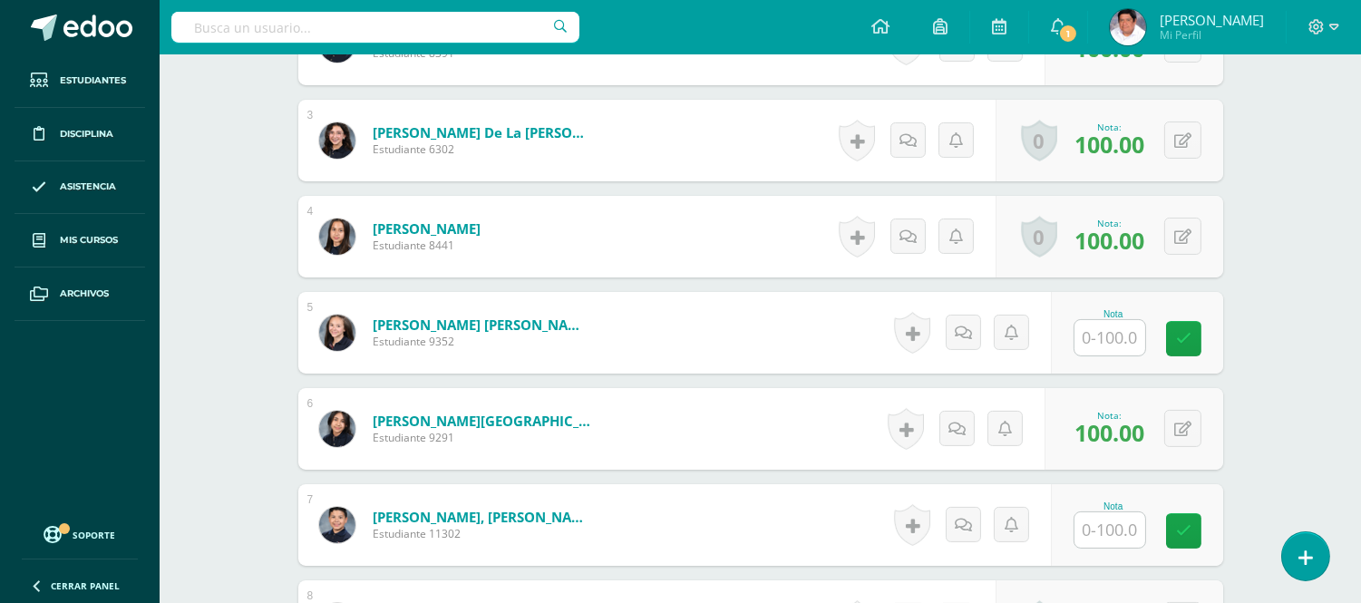
scroll to position [810, 0]
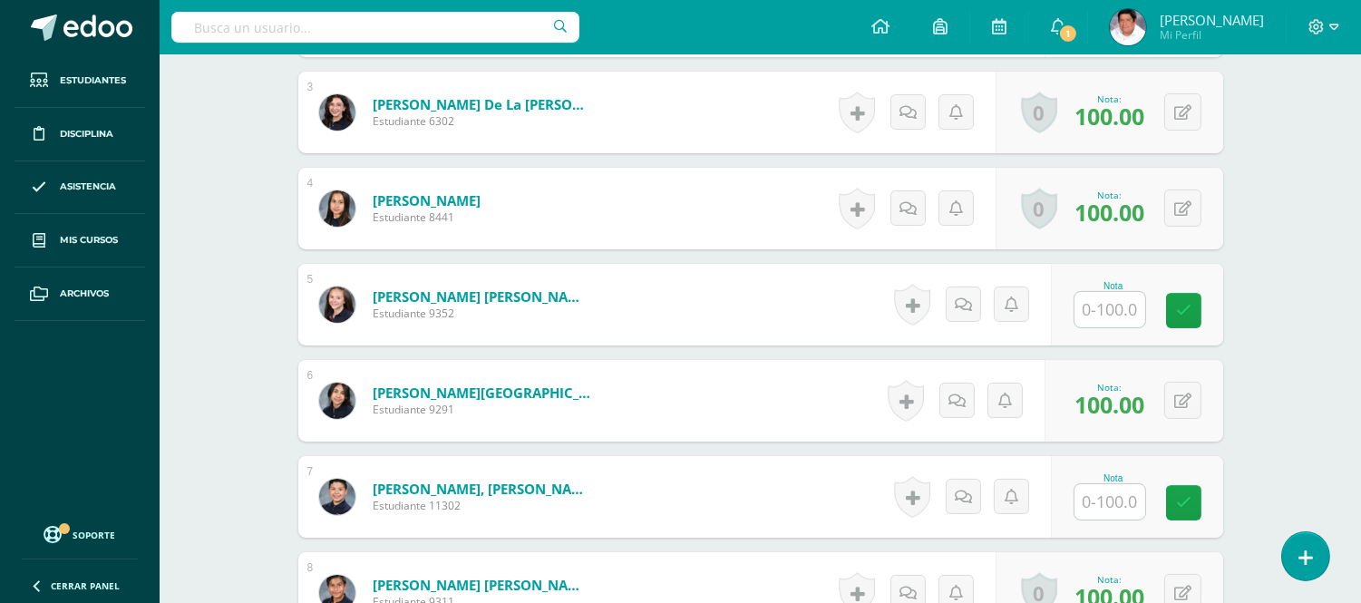
click at [1110, 292] on input "text" at bounding box center [1109, 309] width 71 height 35
type input "100"
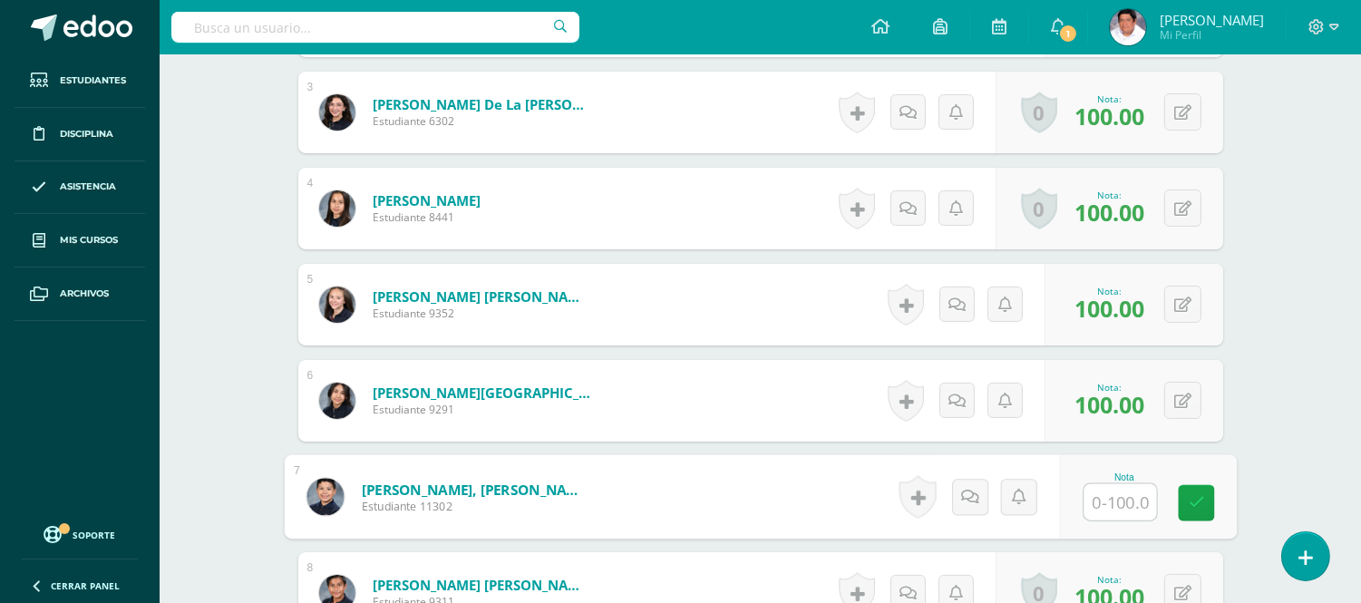
click at [1120, 484] on input "text" at bounding box center [1119, 502] width 73 height 36
type input "100"
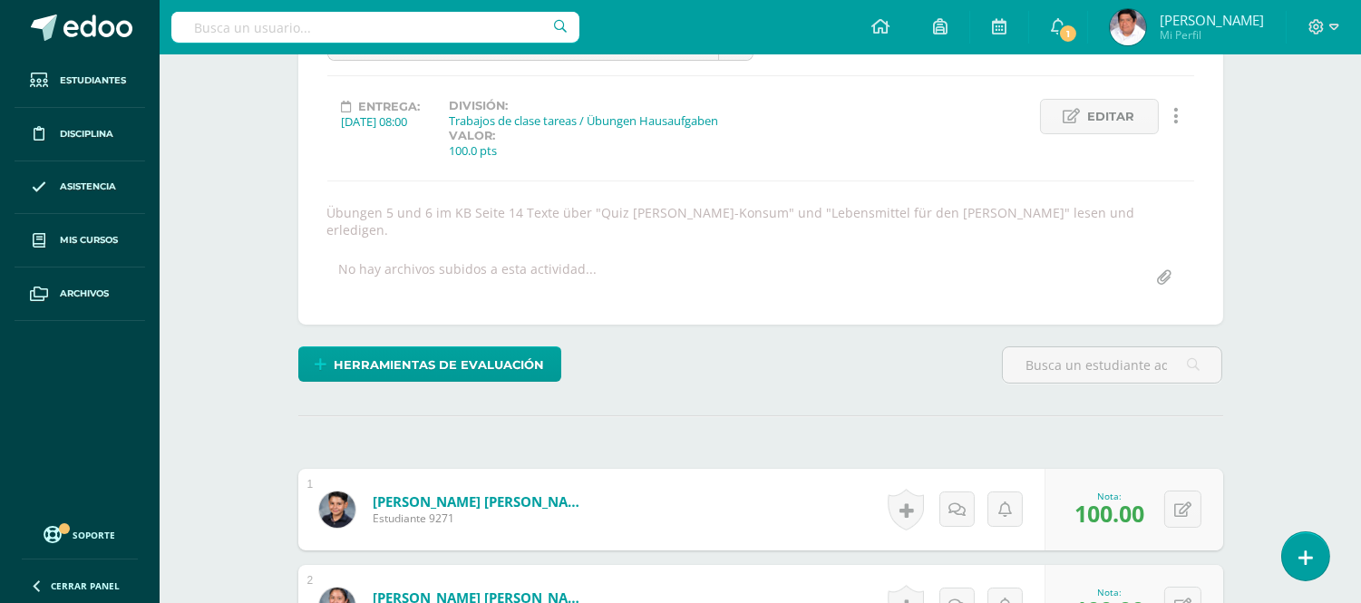
scroll to position [0, 0]
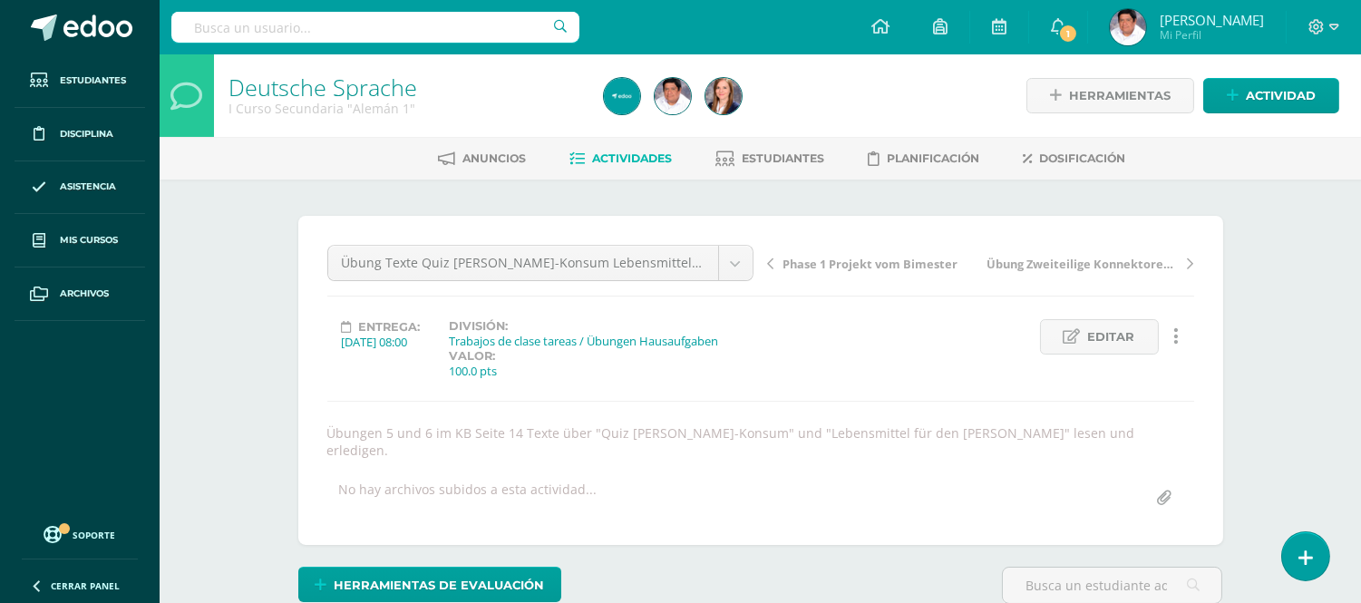
click at [610, 154] on span "Actividades" at bounding box center [633, 158] width 80 height 14
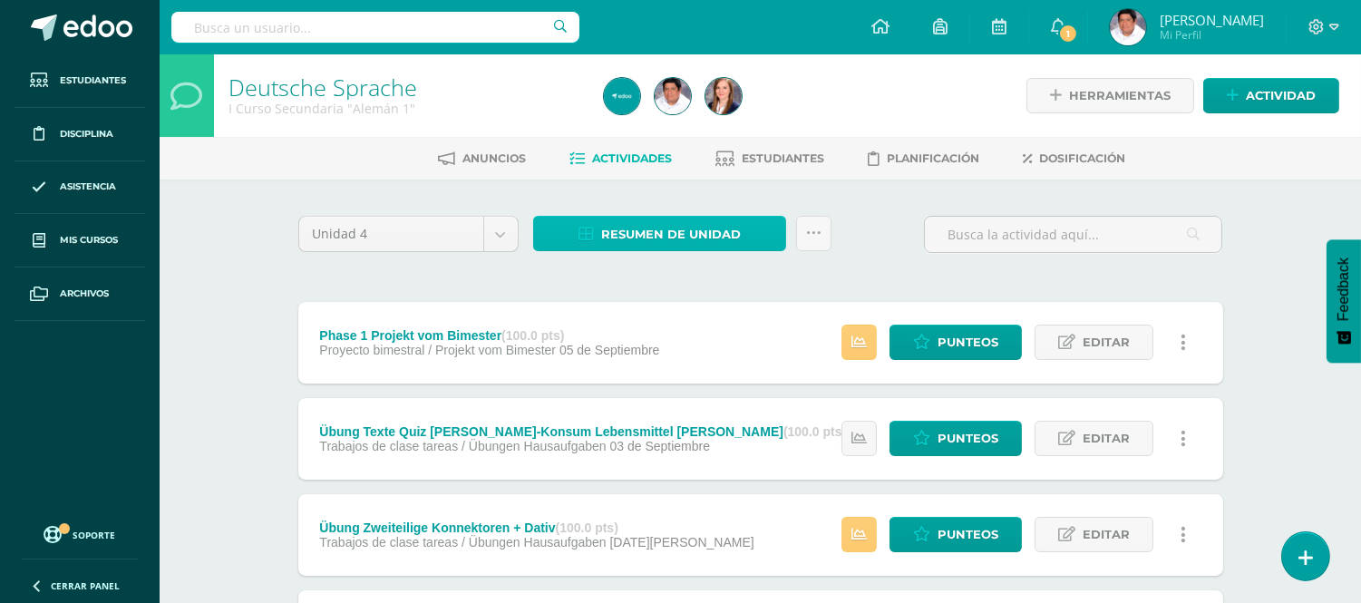
click at [665, 221] on span "Resumen de unidad" at bounding box center [671, 235] width 140 height 34
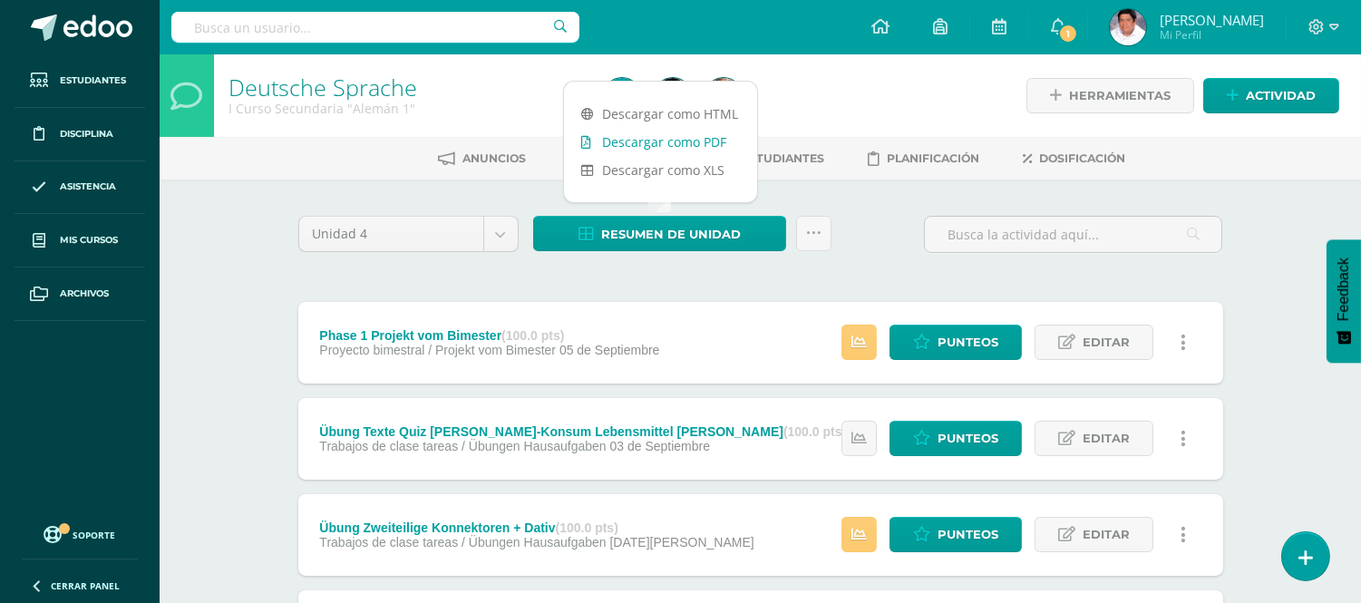
click at [703, 139] on link "Descargar como PDF" at bounding box center [660, 142] width 193 height 28
click at [654, 140] on link "Descargar como PDF" at bounding box center [660, 142] width 193 height 28
click at [887, 218] on div "Unidad 4 Unidad 1 Unidad 2 Unidad 3 Unidad 4 Resumen de unidad Subir actividade…" at bounding box center [760, 242] width 939 height 52
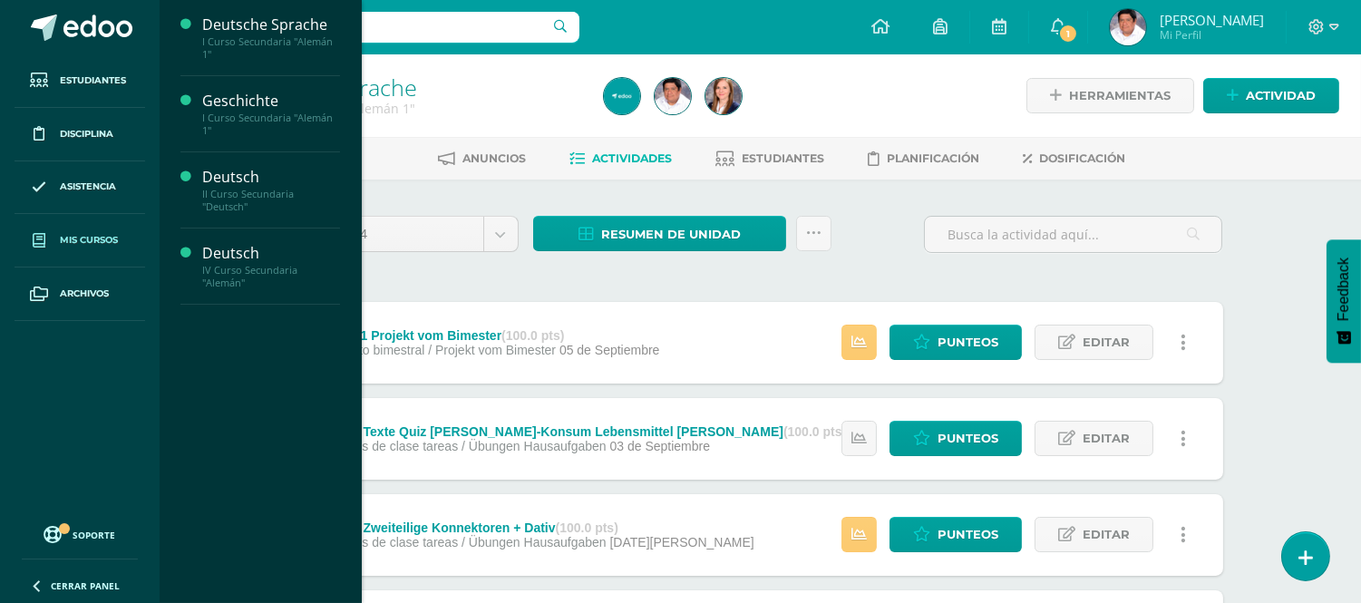
click at [64, 241] on span "Mis cursos" at bounding box center [89, 240] width 58 height 15
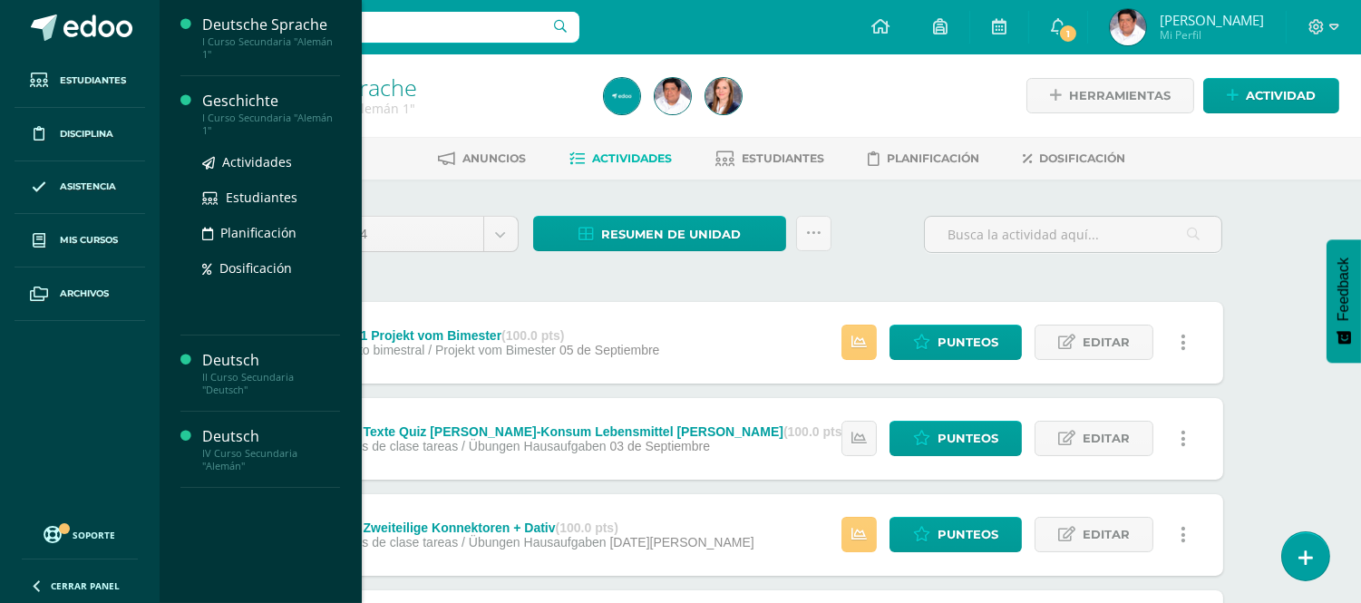
click at [247, 112] on div "I Curso Secundaria "Alemán 1"" at bounding box center [271, 124] width 138 height 25
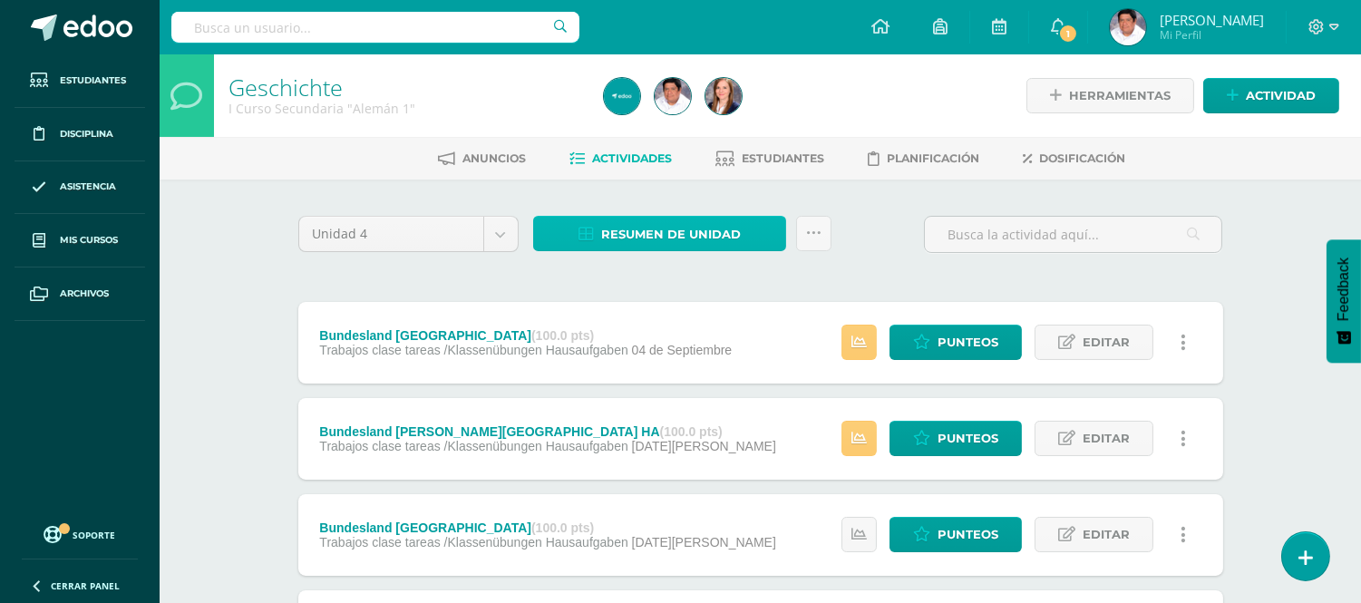
click at [687, 225] on span "Resumen de unidad" at bounding box center [671, 235] width 140 height 34
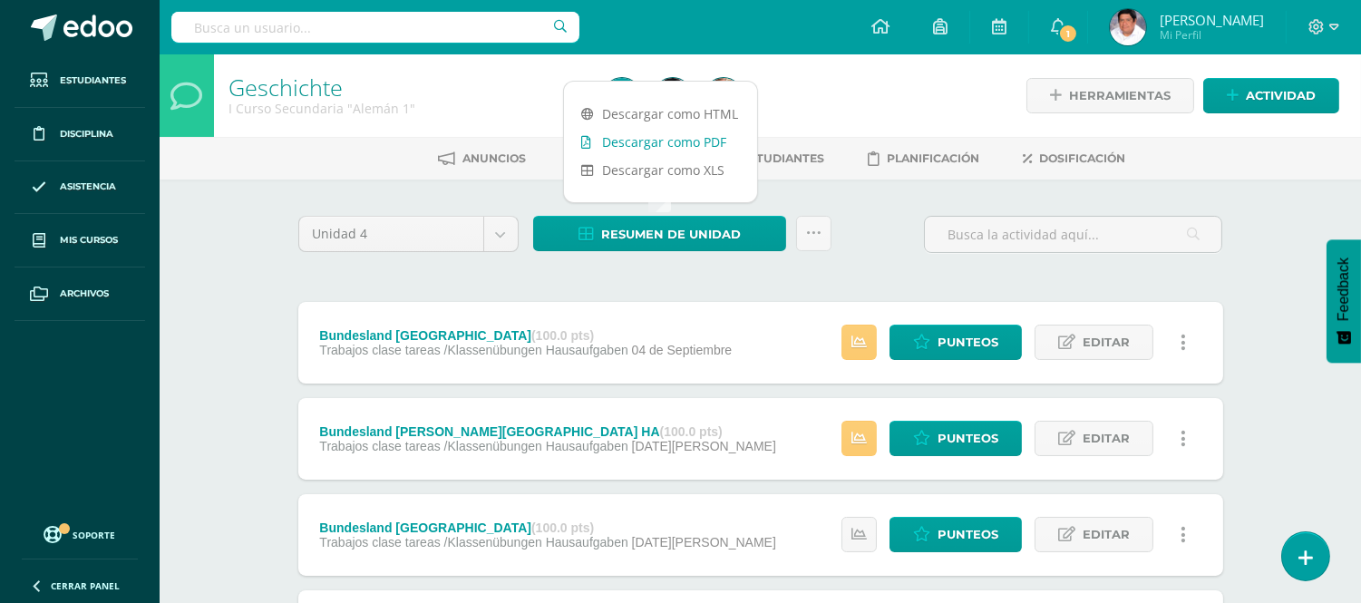
click at [628, 141] on link "Descargar como PDF" at bounding box center [660, 142] width 193 height 28
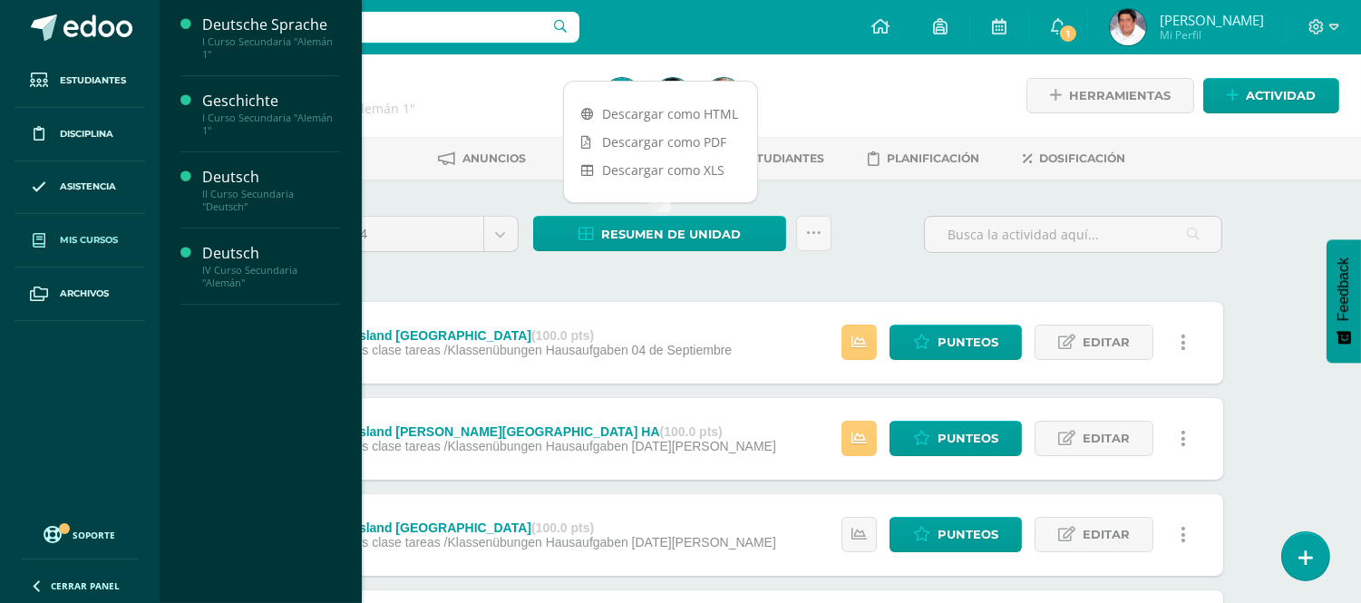
click at [78, 230] on link "Mis cursos" at bounding box center [80, 240] width 131 height 53
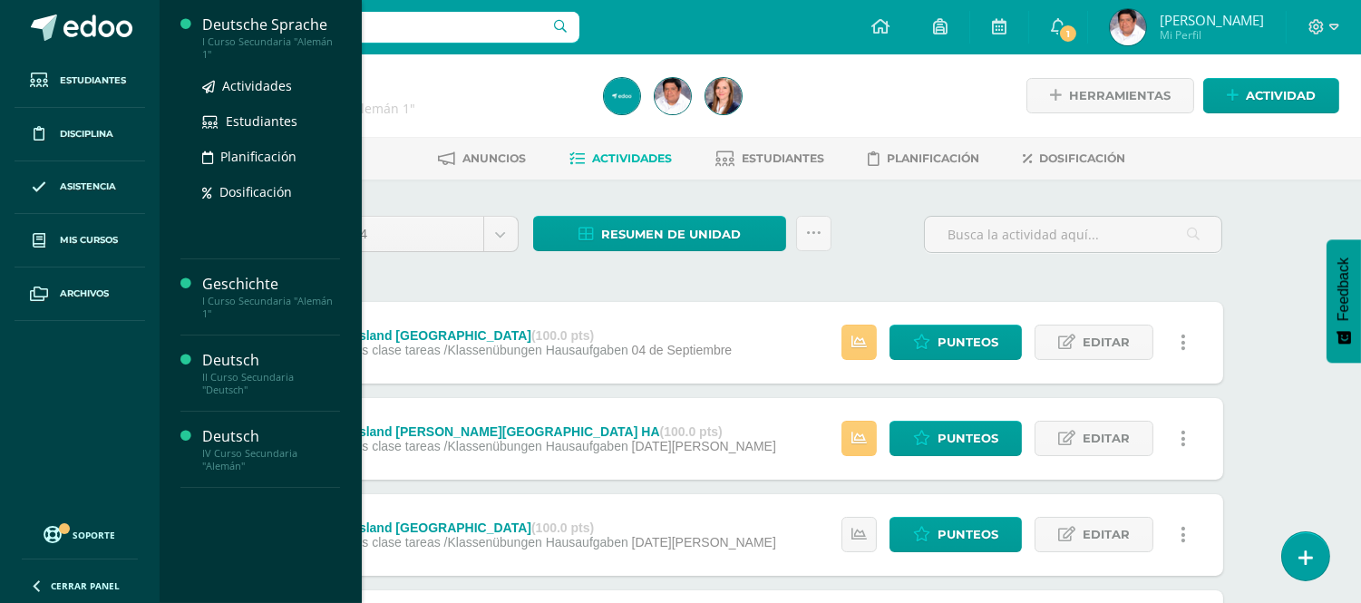
click at [252, 31] on div "Deutsche Sprache" at bounding box center [271, 25] width 138 height 21
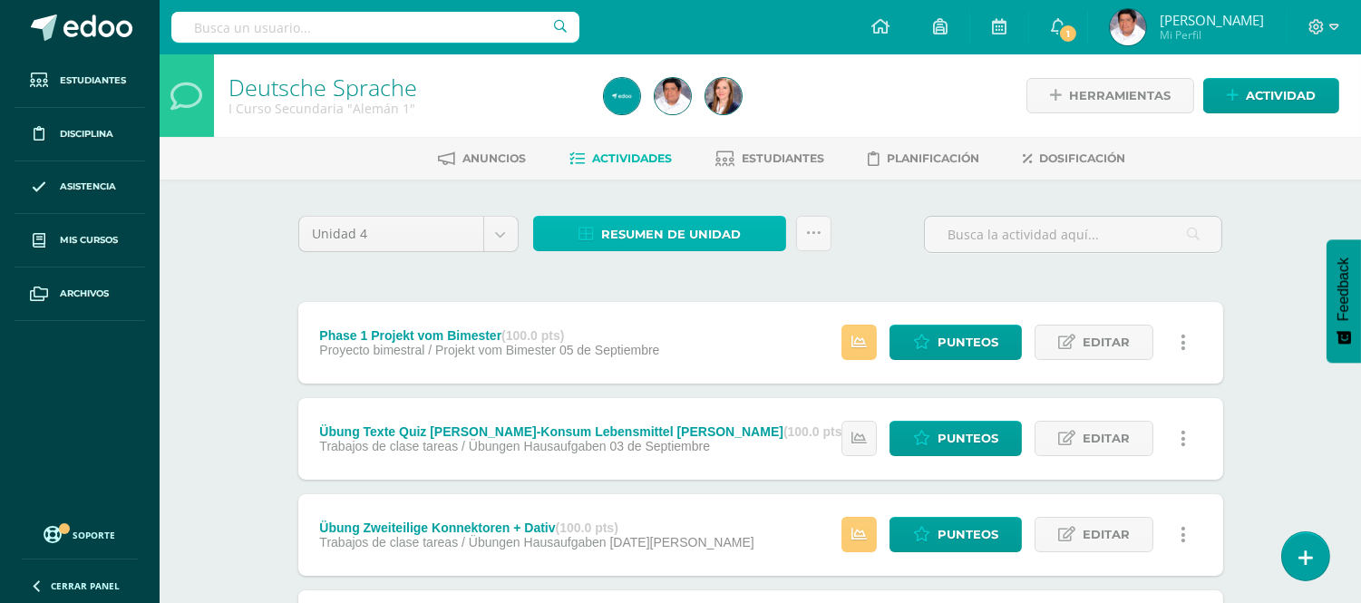
click at [700, 238] on span "Resumen de unidad" at bounding box center [671, 235] width 140 height 34
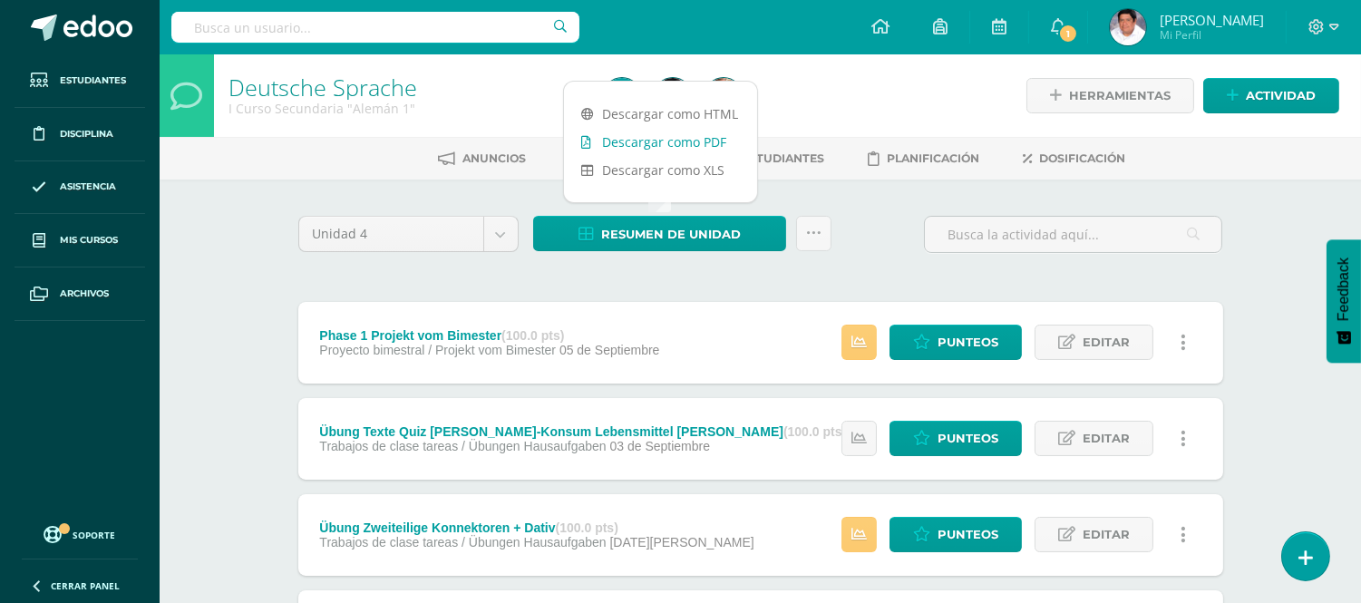
click at [686, 141] on link "Descargar como PDF" at bounding box center [660, 142] width 193 height 28
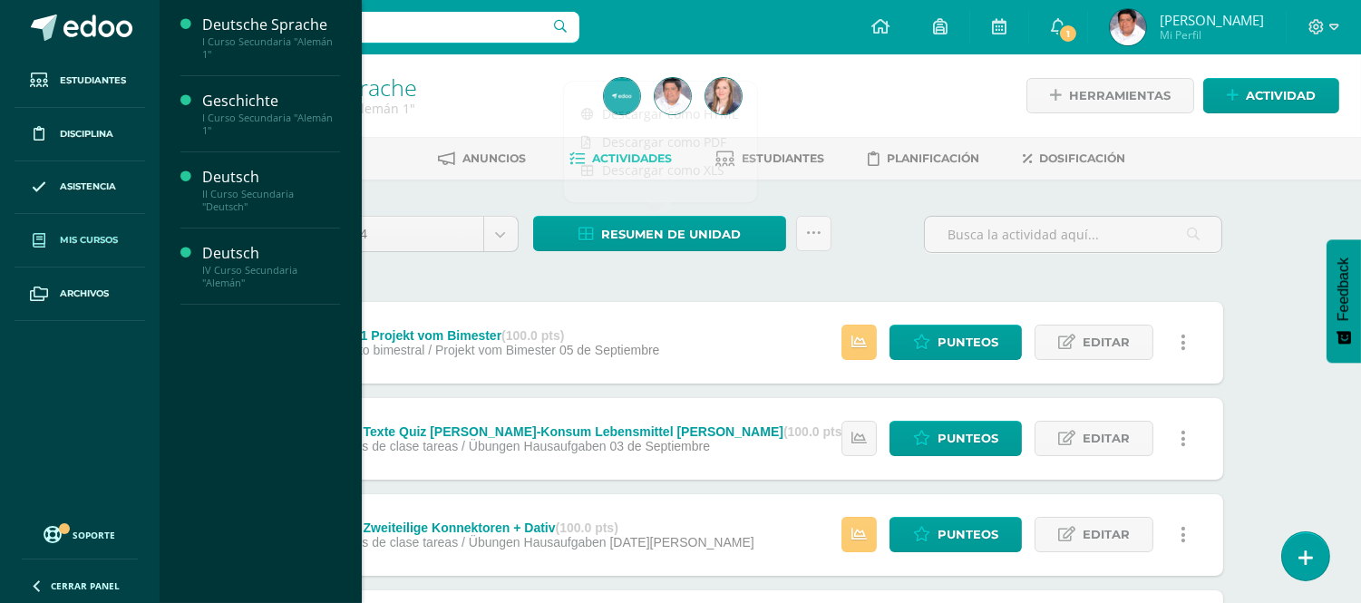
click at [83, 237] on span "Mis cursos" at bounding box center [89, 240] width 58 height 15
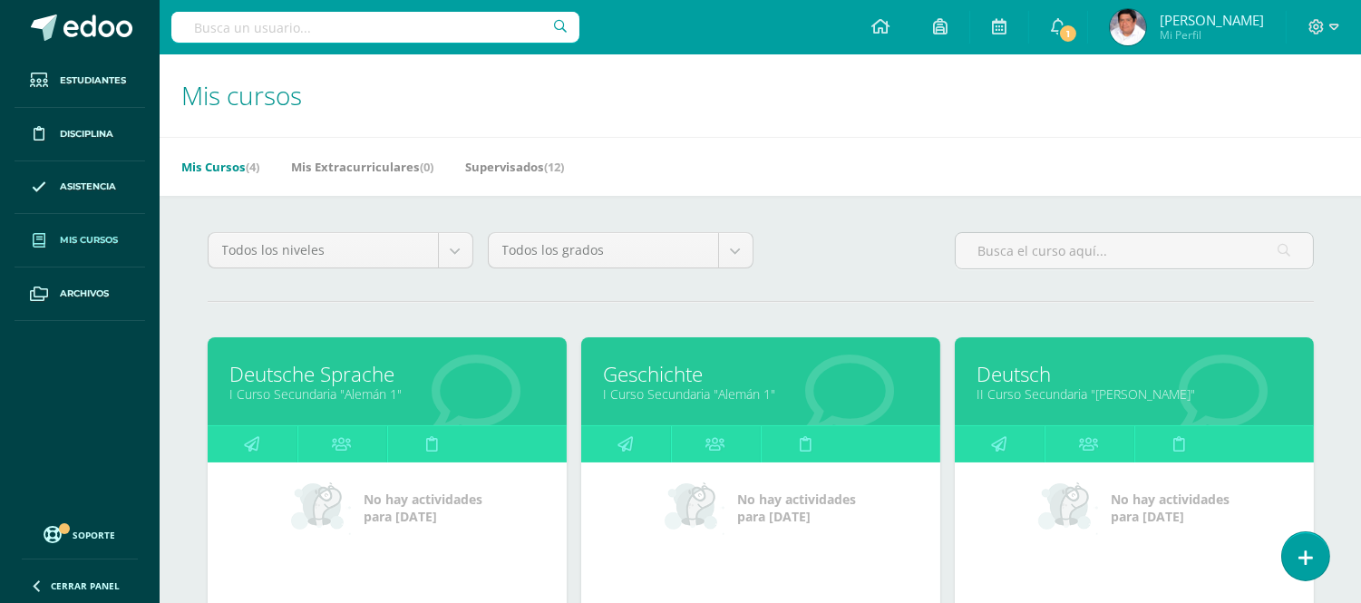
click at [1020, 384] on link "Deutsch" at bounding box center [1134, 374] width 314 height 28
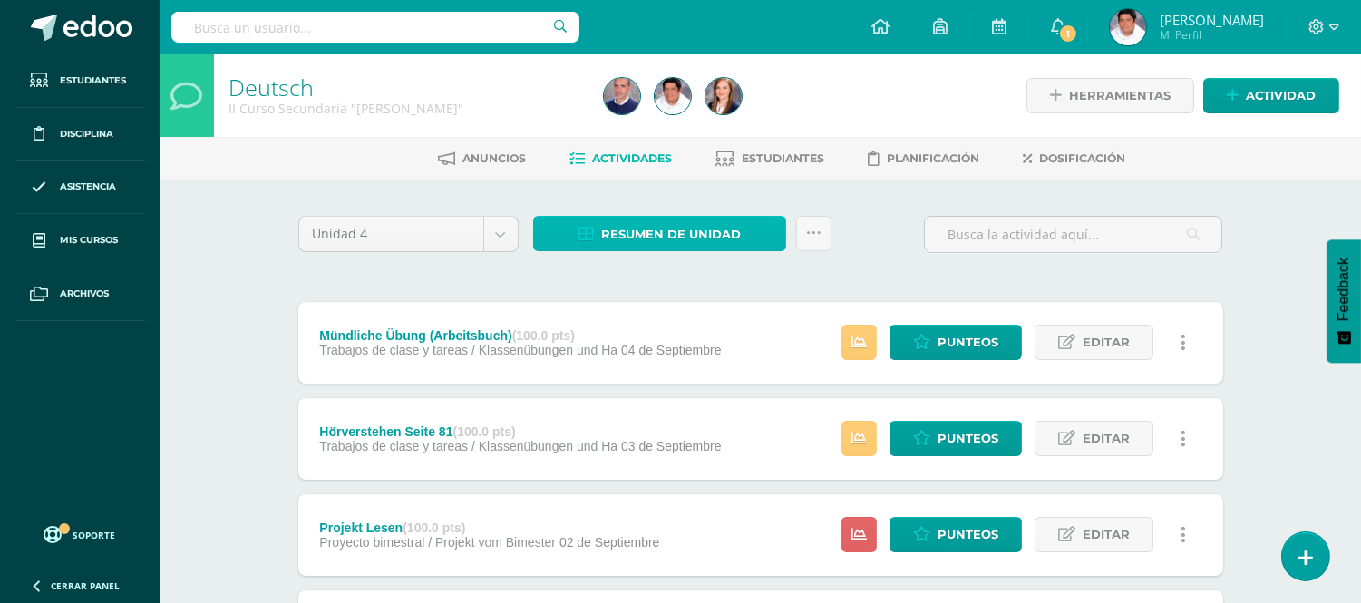
click at [674, 230] on span "Resumen de unidad" at bounding box center [671, 235] width 140 height 34
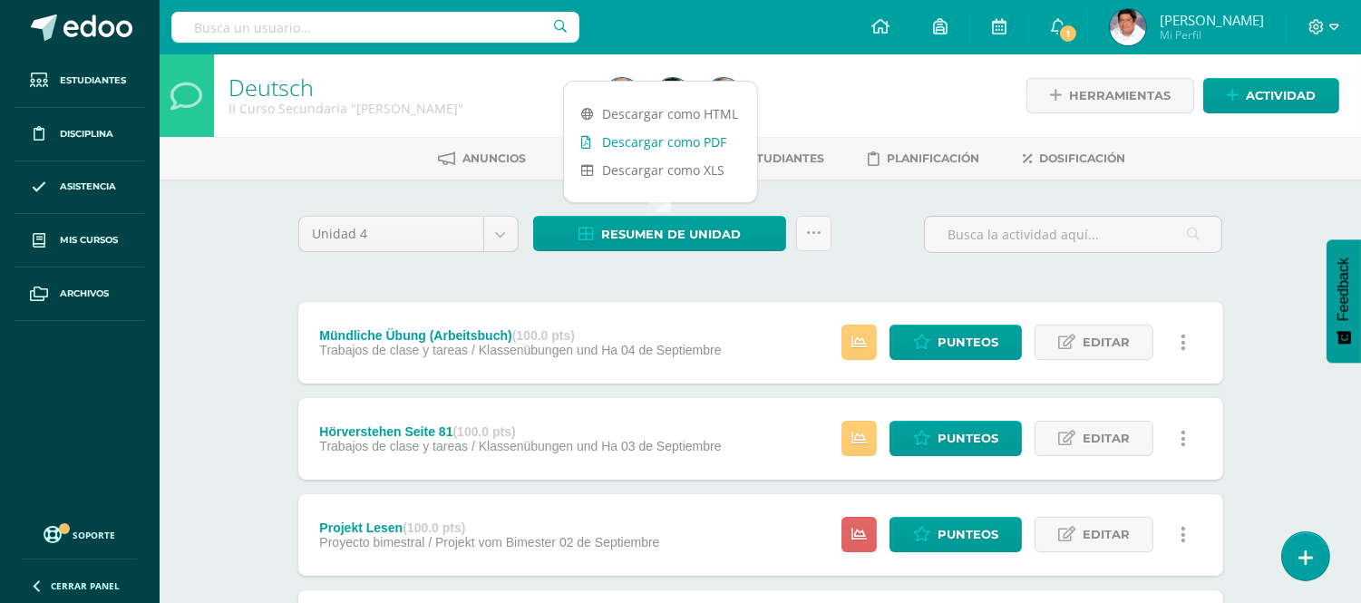
click at [611, 142] on link "Descargar como PDF" at bounding box center [660, 142] width 193 height 28
